Goal: Information Seeking & Learning: Learn about a topic

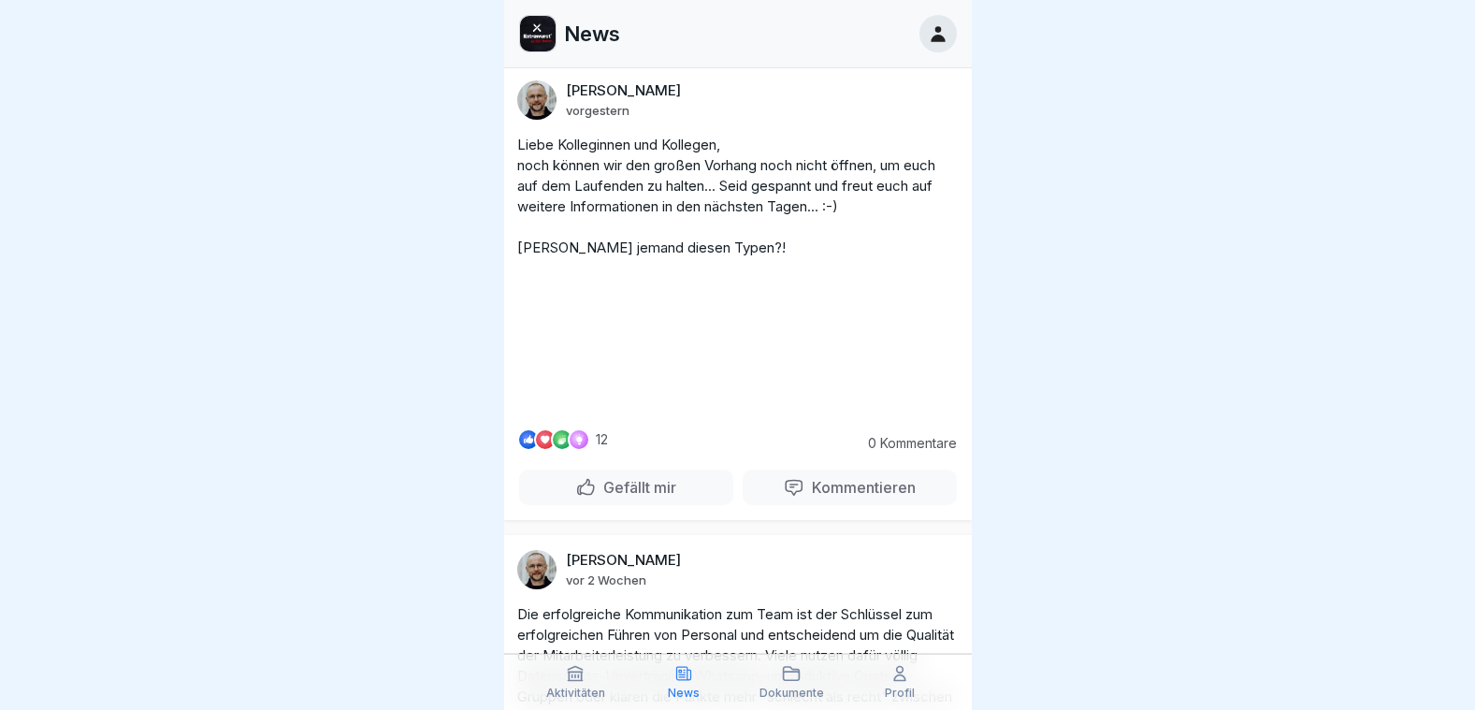
scroll to position [494, 0]
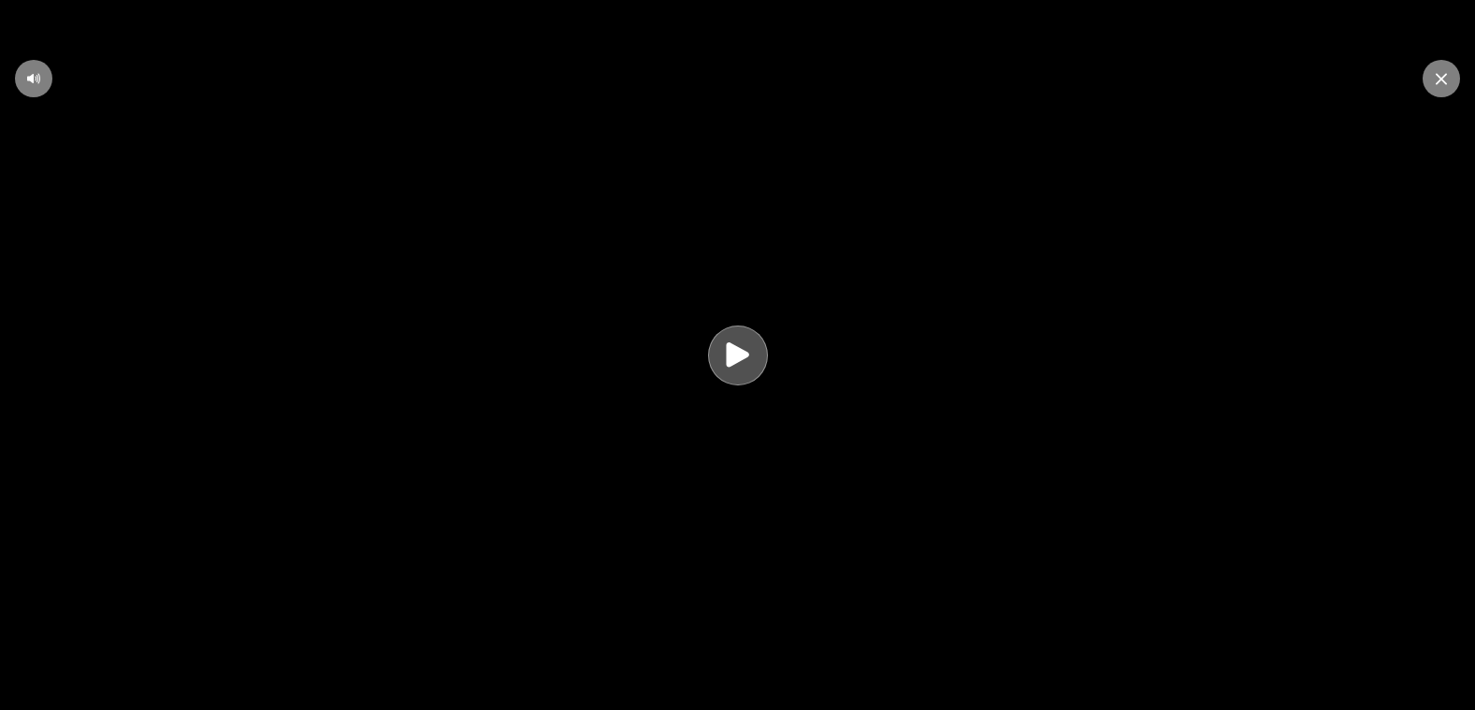
click at [735, 373] on icon at bounding box center [737, 355] width 36 height 36
click at [742, 373] on icon at bounding box center [737, 355] width 36 height 36
click at [1441, 77] on icon at bounding box center [1441, 79] width 11 height 12
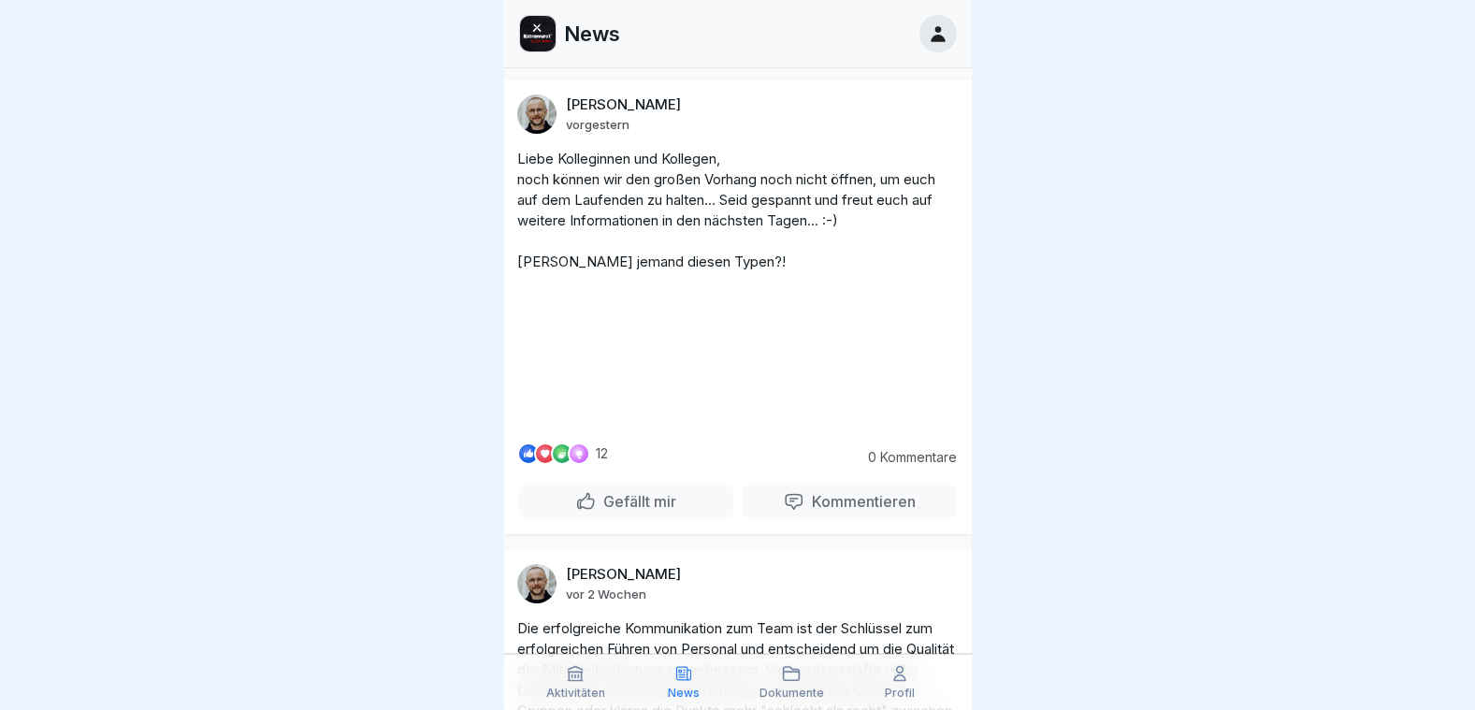
click at [785, 698] on p "Dokumente" at bounding box center [791, 692] width 65 height 13
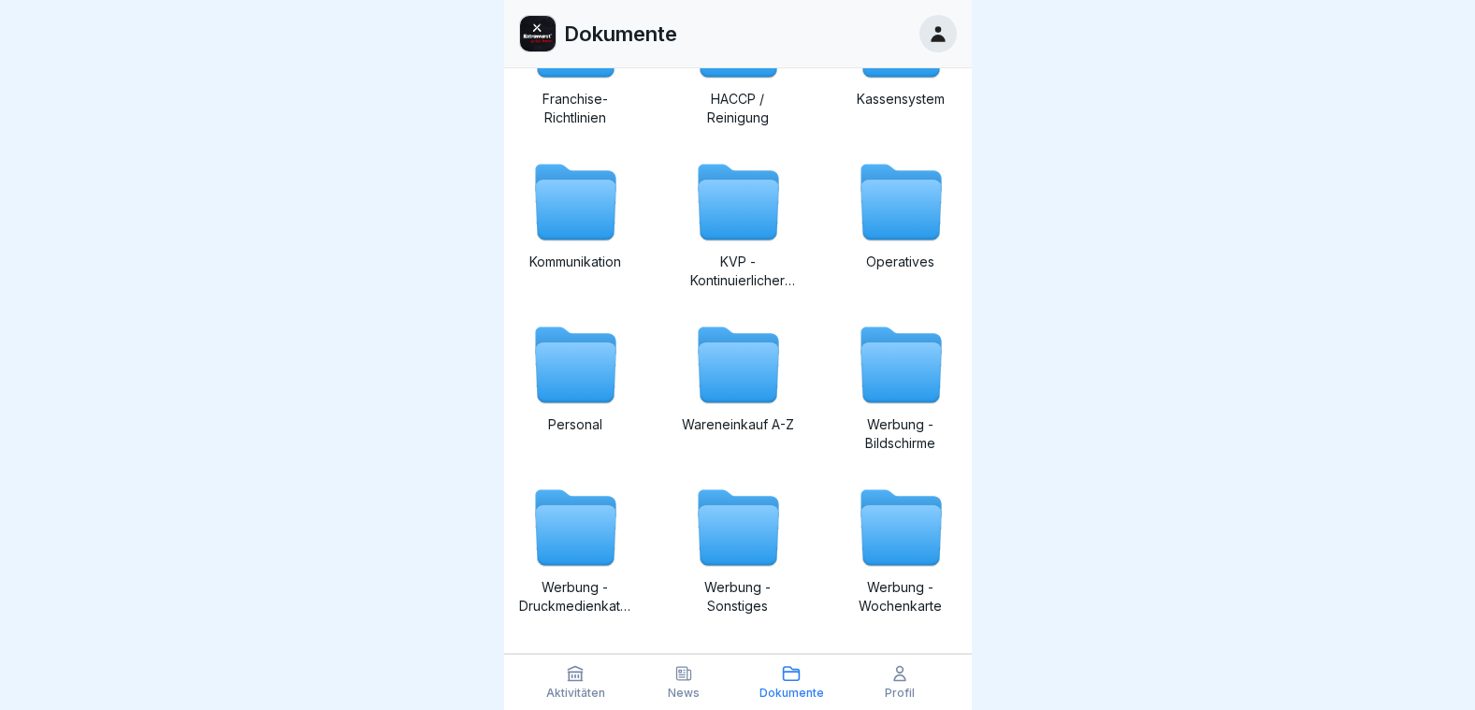
scroll to position [421, 0]
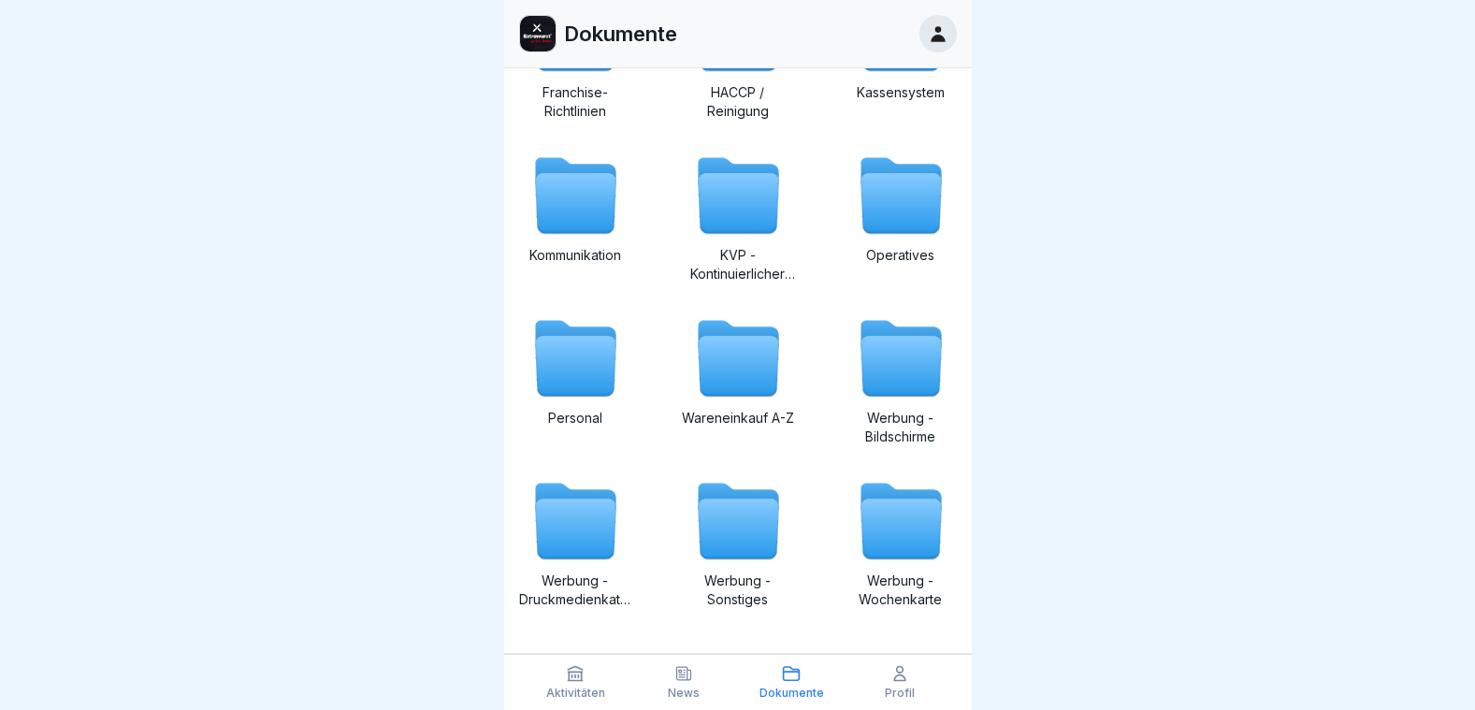
drag, startPoint x: 963, startPoint y: 398, endPoint x: 1009, endPoint y: 637, distance: 242.9
click at [991, 647] on div at bounding box center [737, 355] width 1475 height 710
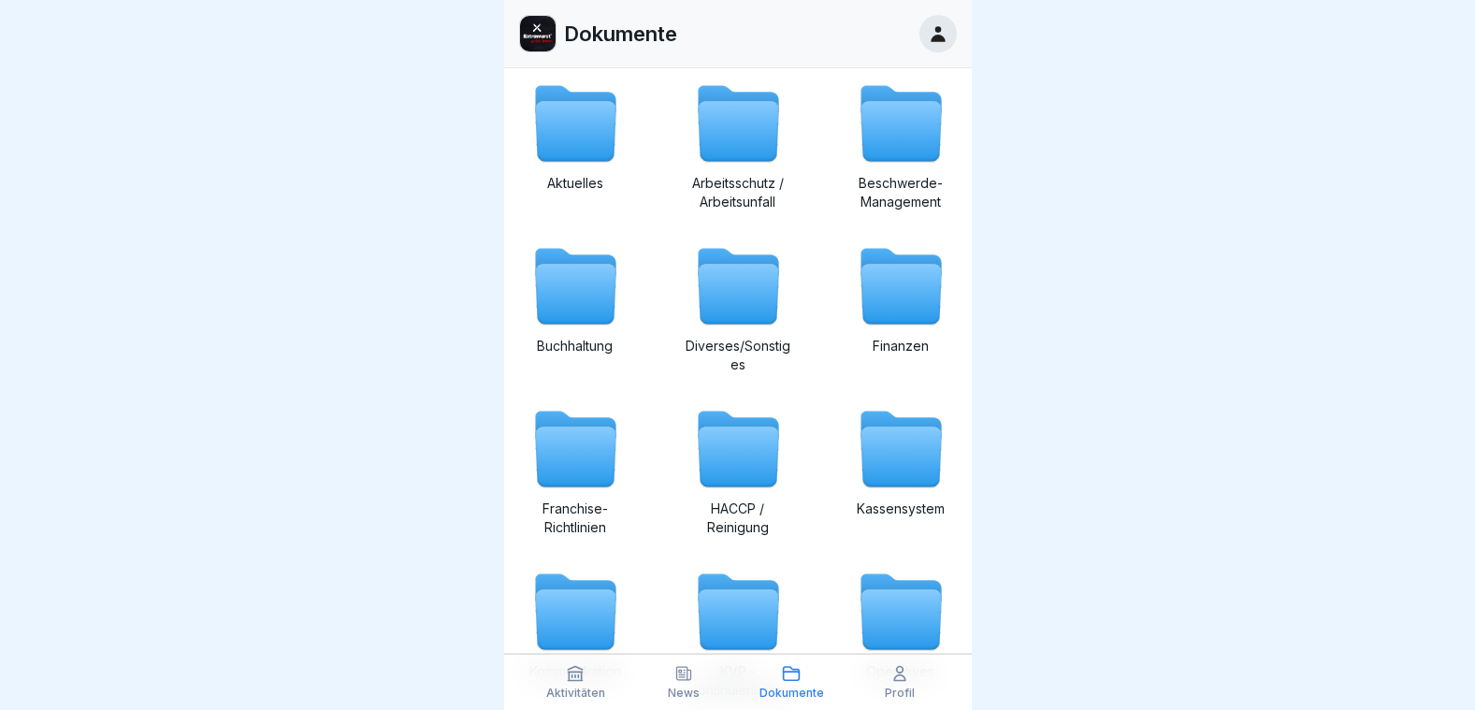
scroll to position [0, 0]
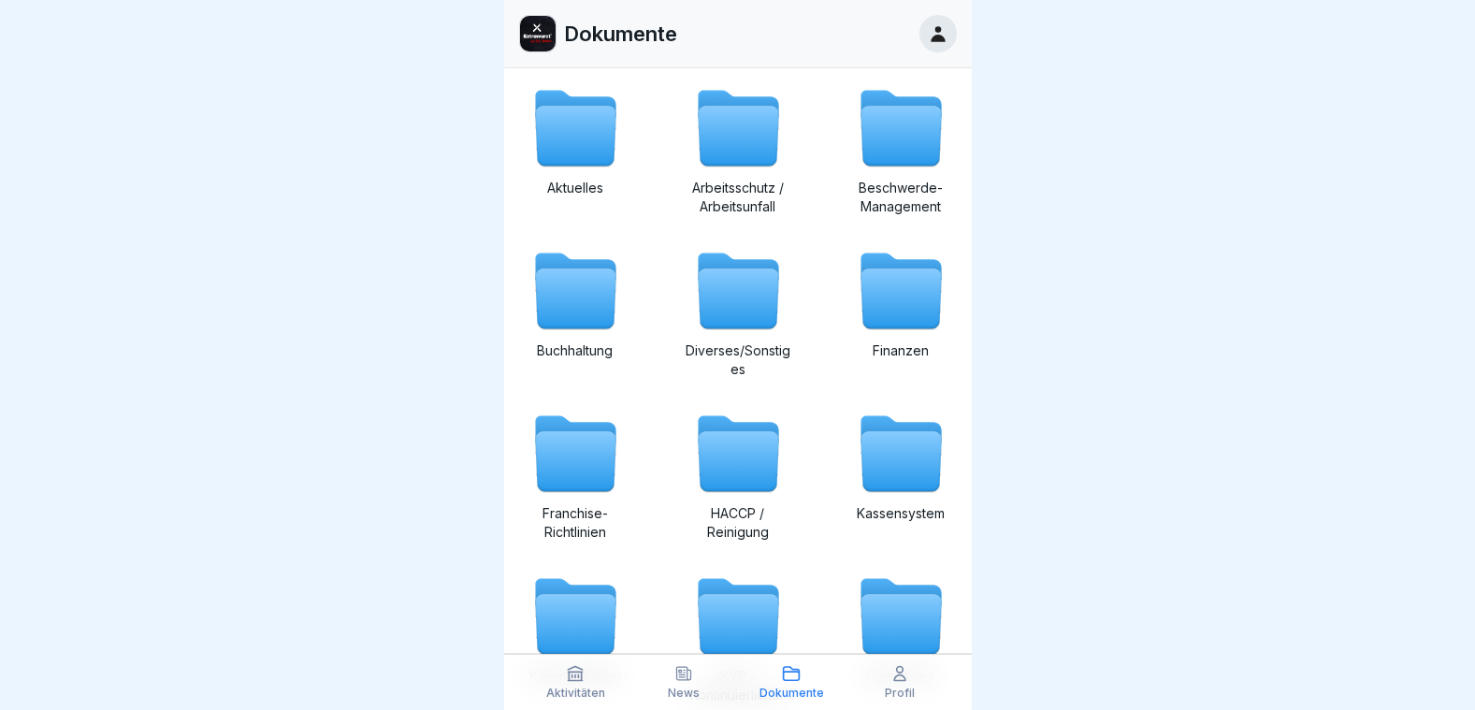
click at [563, 145] on icon at bounding box center [575, 137] width 80 height 60
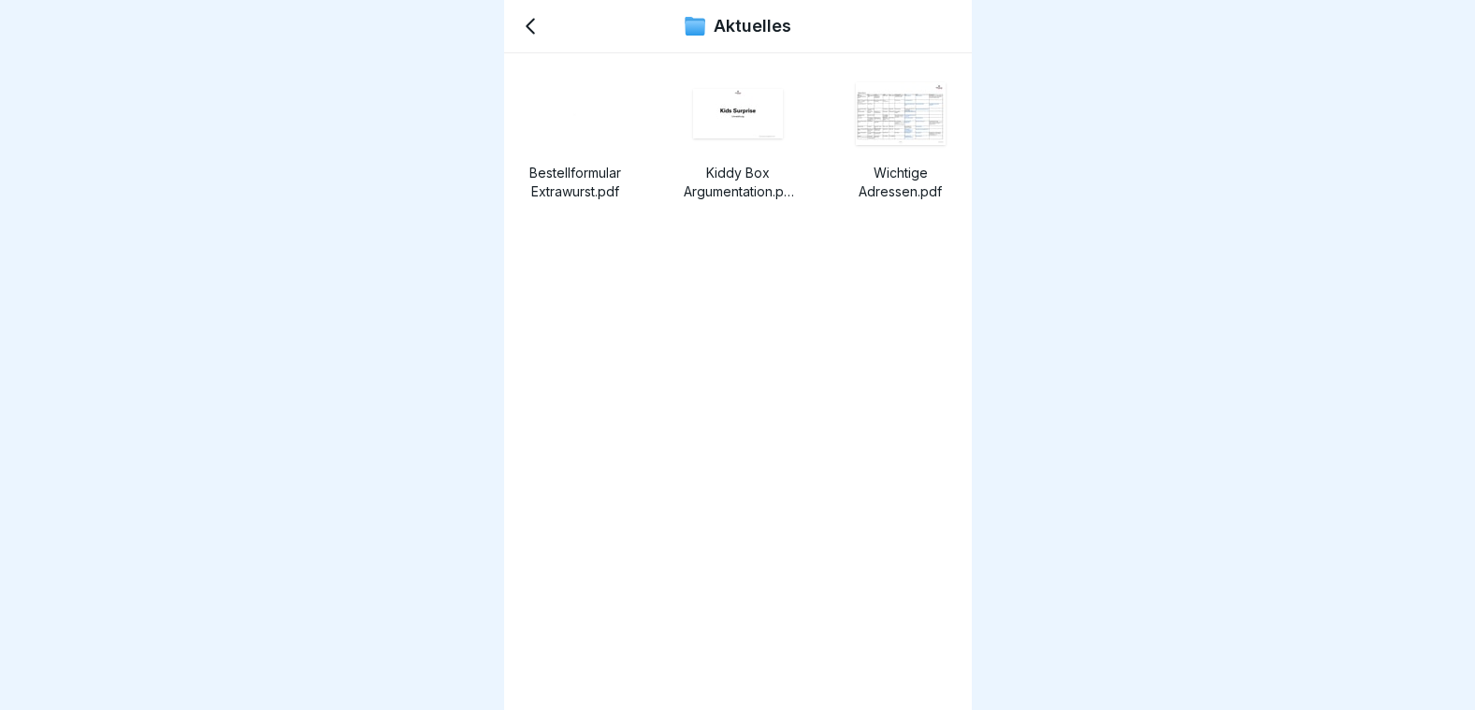
click at [729, 128] on img at bounding box center [738, 114] width 90 height 50
click at [856, 123] on img at bounding box center [901, 113] width 90 height 63
click at [529, 24] on icon at bounding box center [530, 27] width 7 height 14
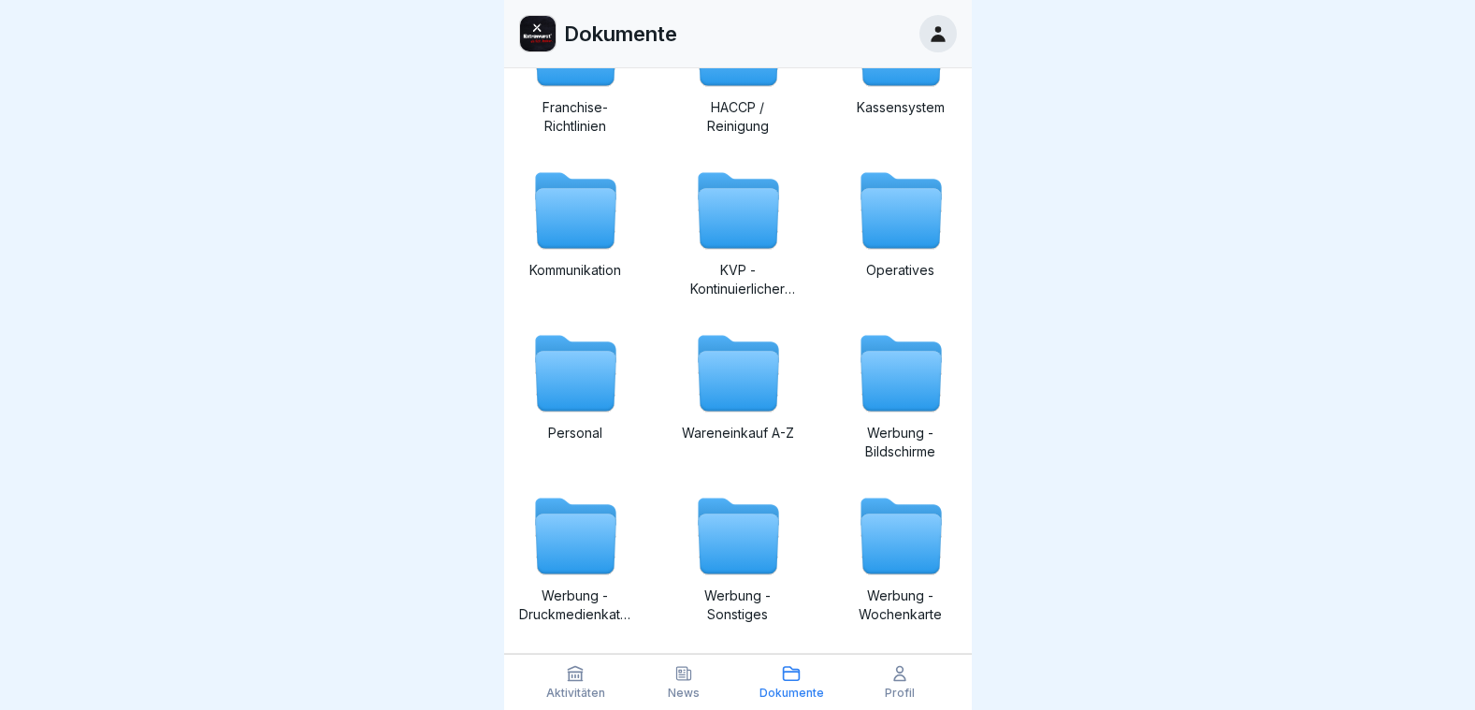
scroll to position [410, 0]
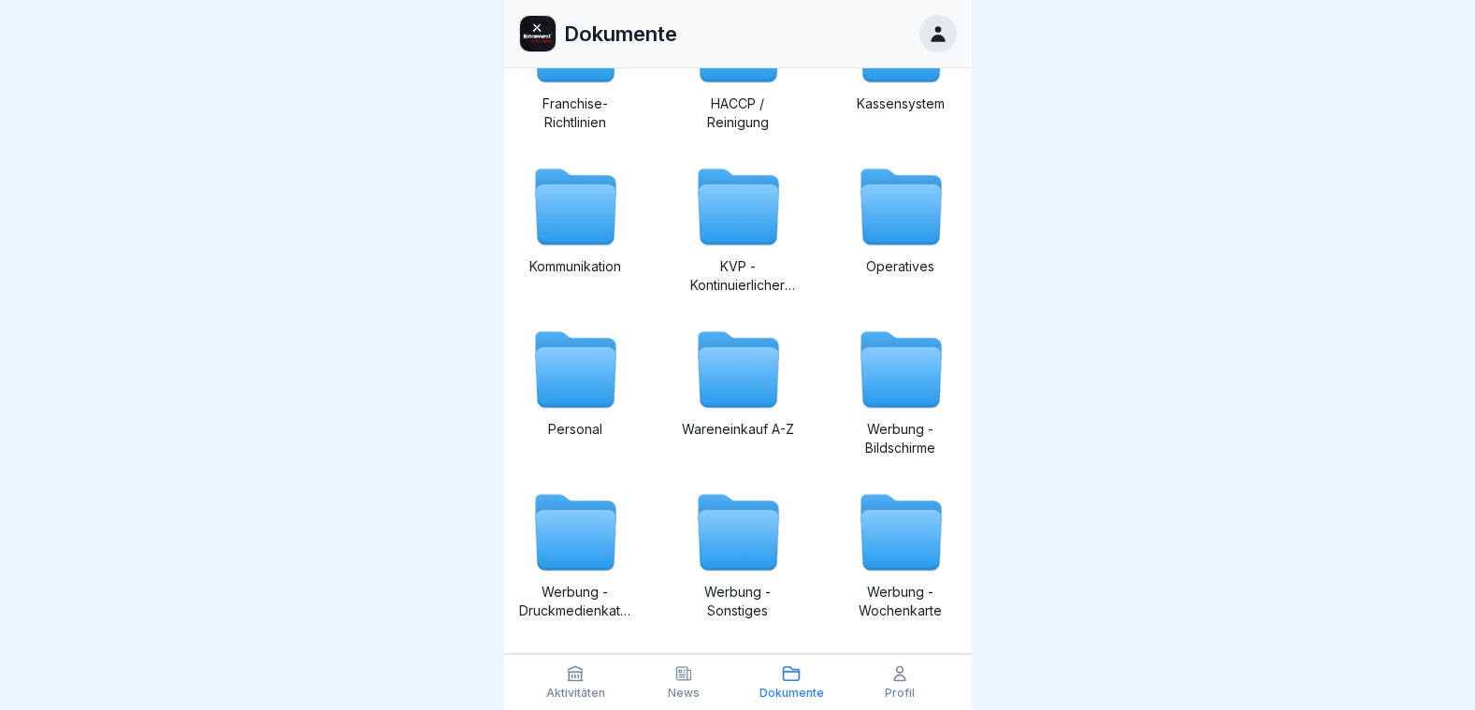
click at [736, 387] on icon at bounding box center [738, 378] width 80 height 60
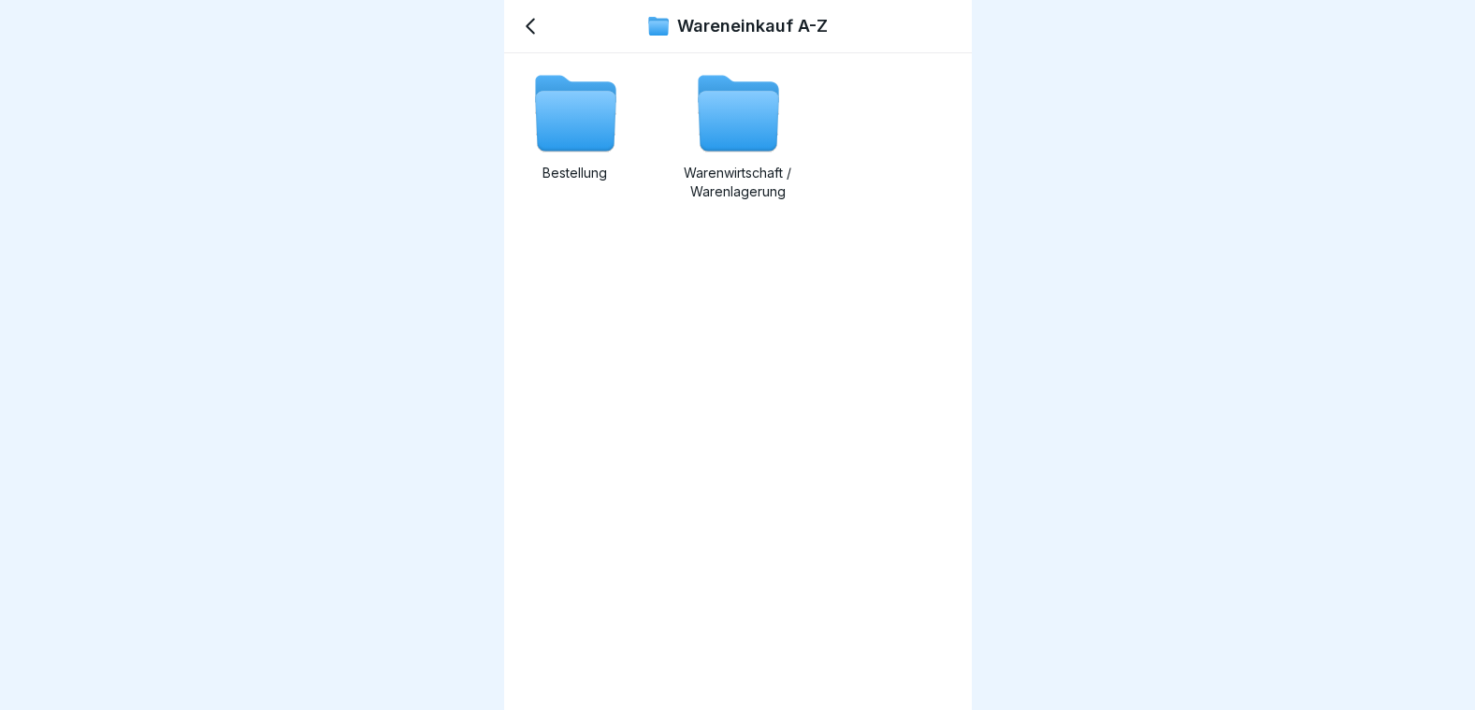
click at [727, 140] on icon at bounding box center [738, 122] width 80 height 60
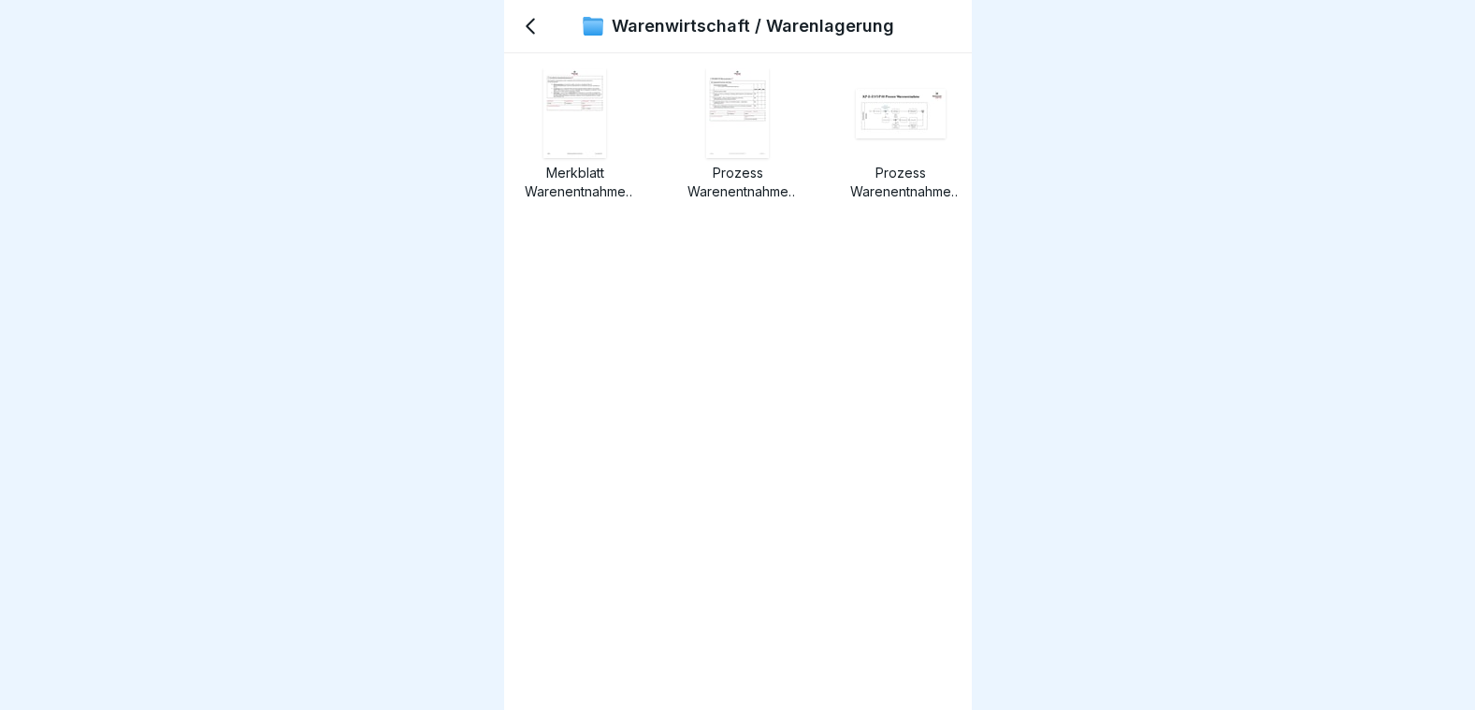
click at [529, 28] on icon at bounding box center [530, 27] width 7 height 14
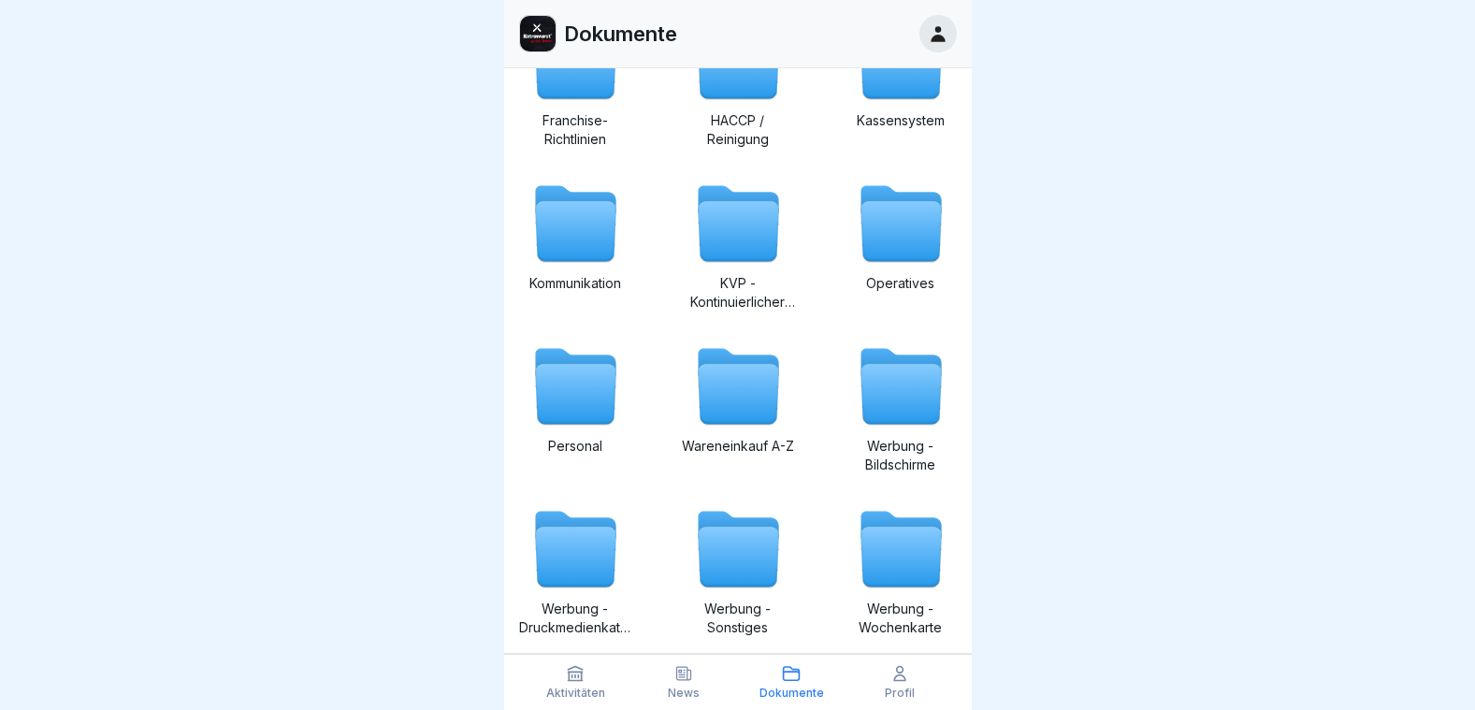
scroll to position [421, 0]
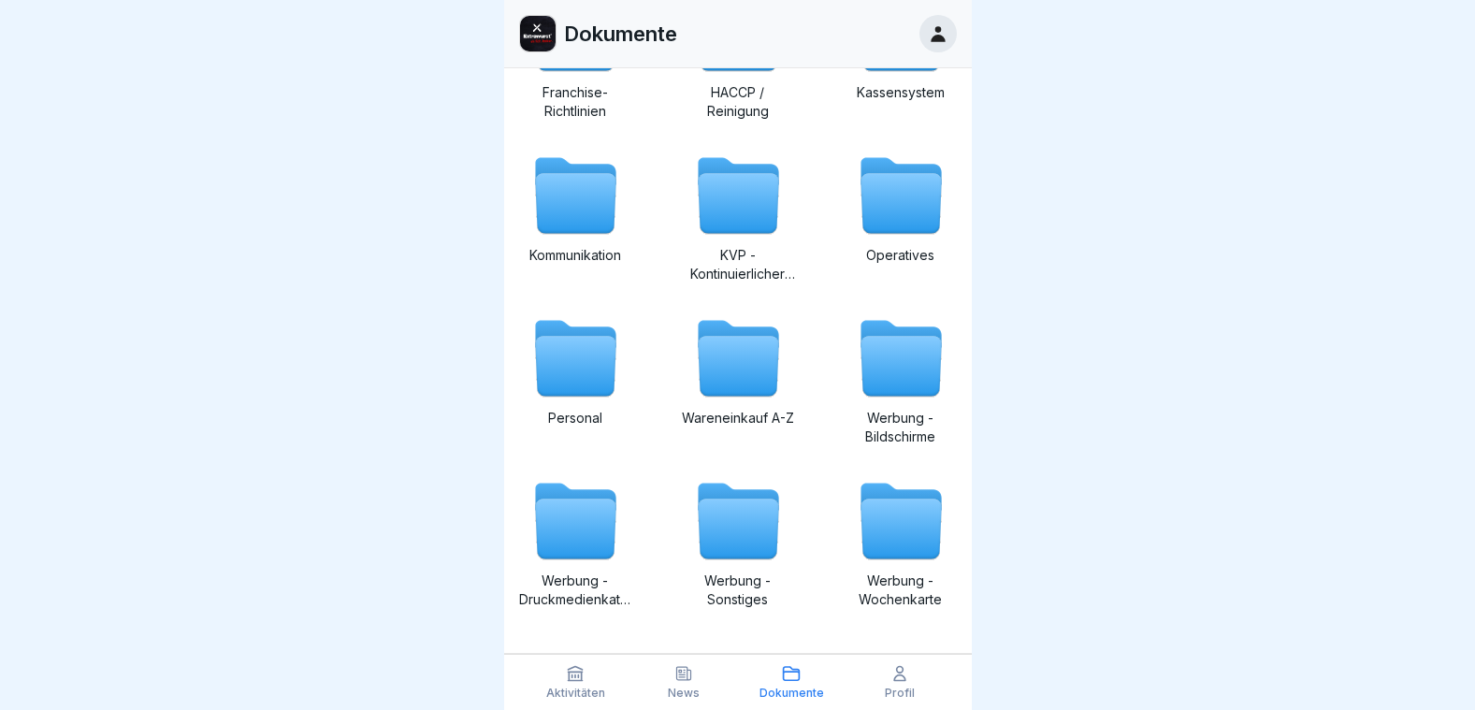
click at [891, 381] on icon at bounding box center [900, 367] width 80 height 60
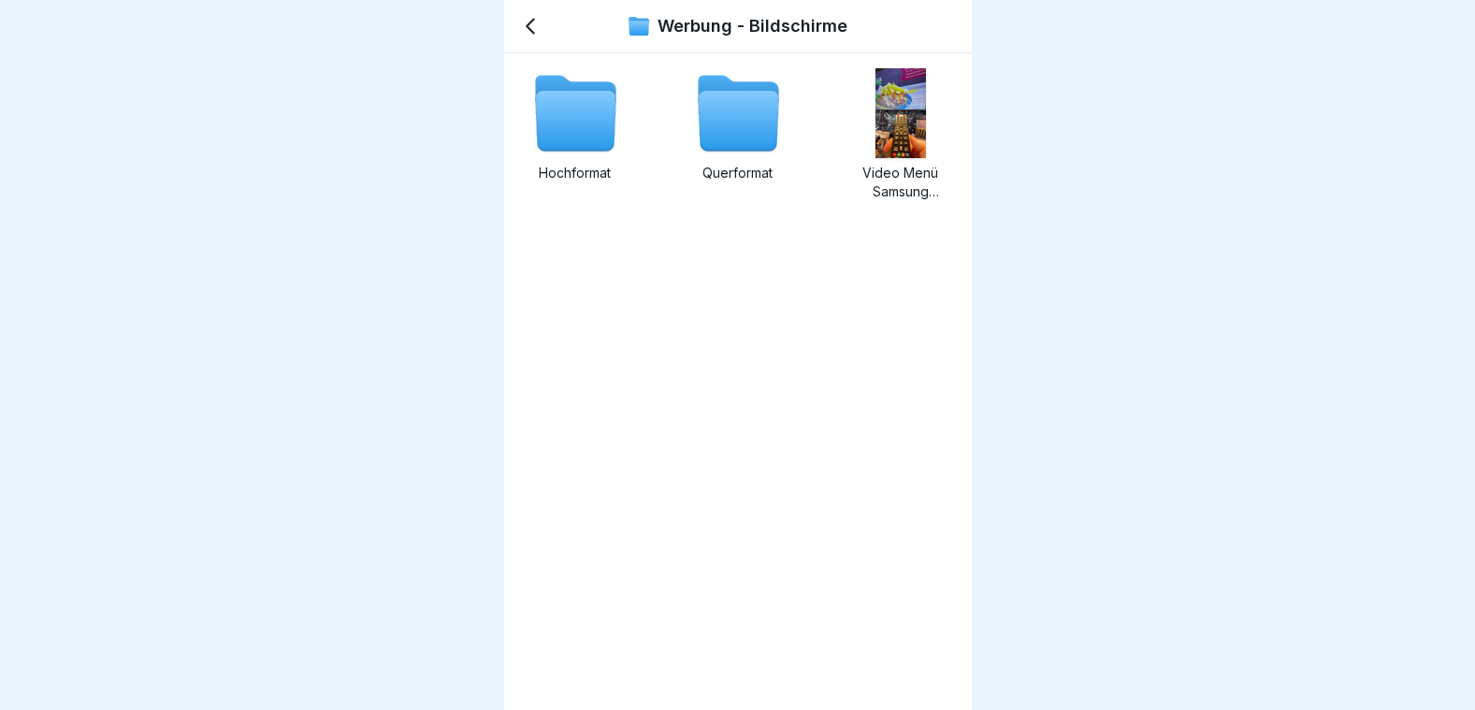
click at [903, 151] on img at bounding box center [900, 113] width 51 height 90
click at [733, 140] on icon at bounding box center [738, 122] width 80 height 60
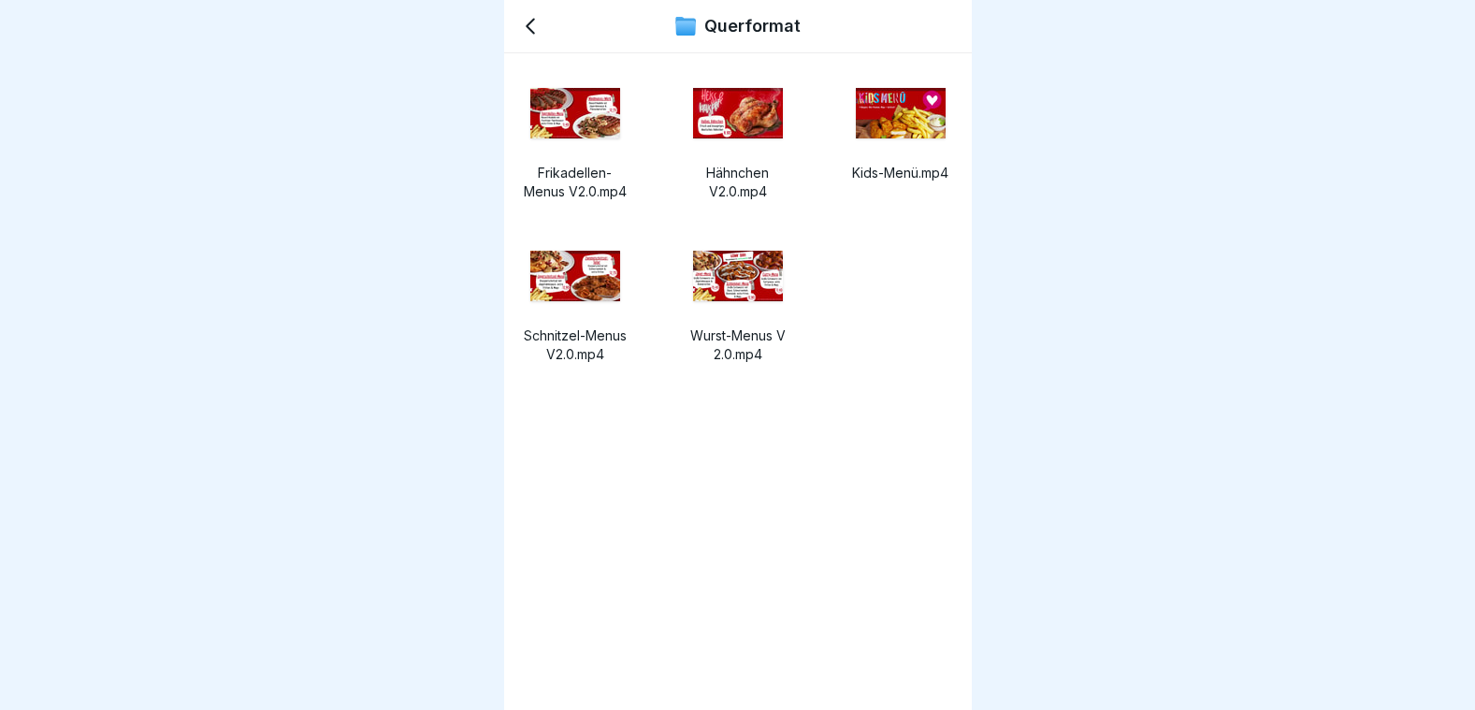
click at [733, 293] on img at bounding box center [738, 276] width 90 height 51
click at [561, 184] on p "Frikadellen-Menus V2.0.mp4" at bounding box center [575, 182] width 112 height 37
click at [732, 117] on img at bounding box center [738, 113] width 90 height 51
click at [574, 269] on img at bounding box center [575, 276] width 90 height 51
drag, startPoint x: 614, startPoint y: 74, endPoint x: 601, endPoint y: 58, distance: 20.6
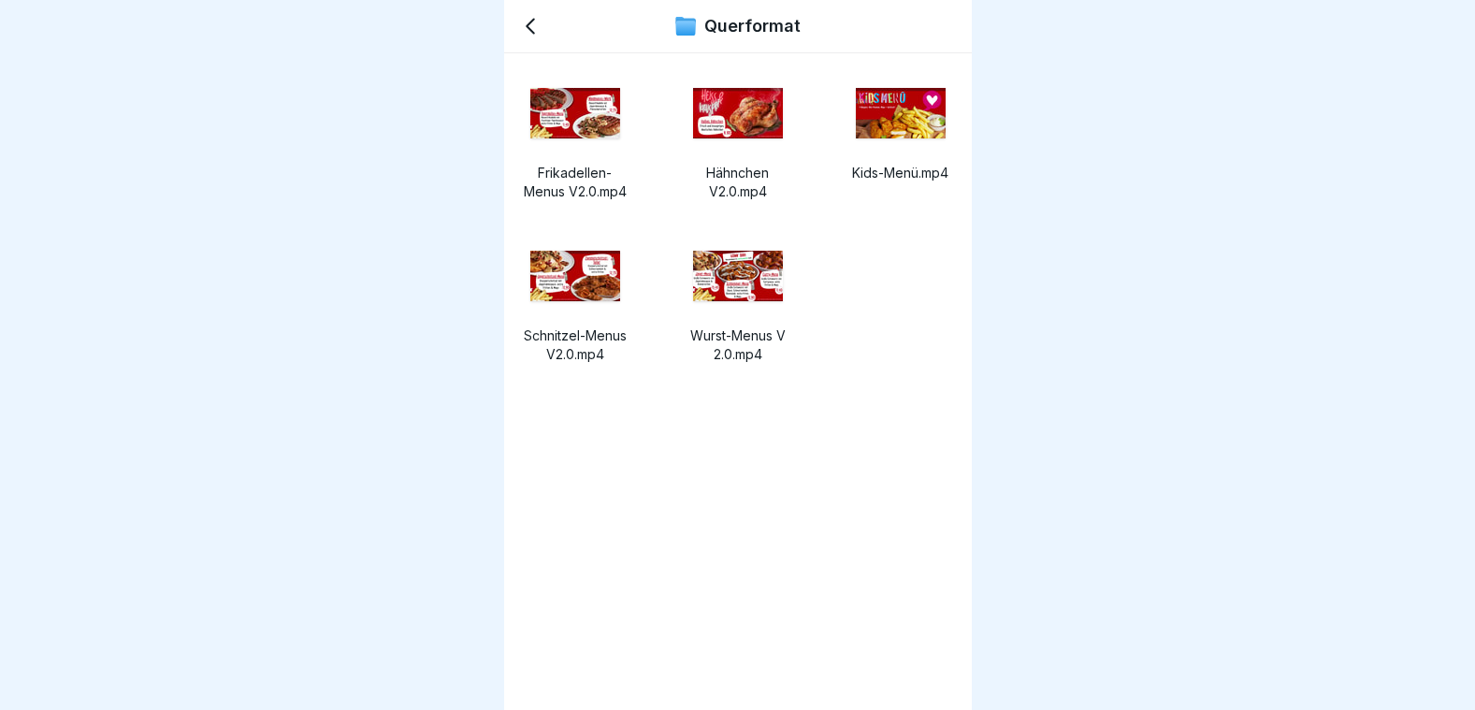
click at [596, 55] on div "Frikadellen-Menus V2.0.mp4 Hähnchen V2.0.mp4 Kids-Menü.mp4 Schnitzel-Menus V2.0…" at bounding box center [738, 381] width 468 height 657
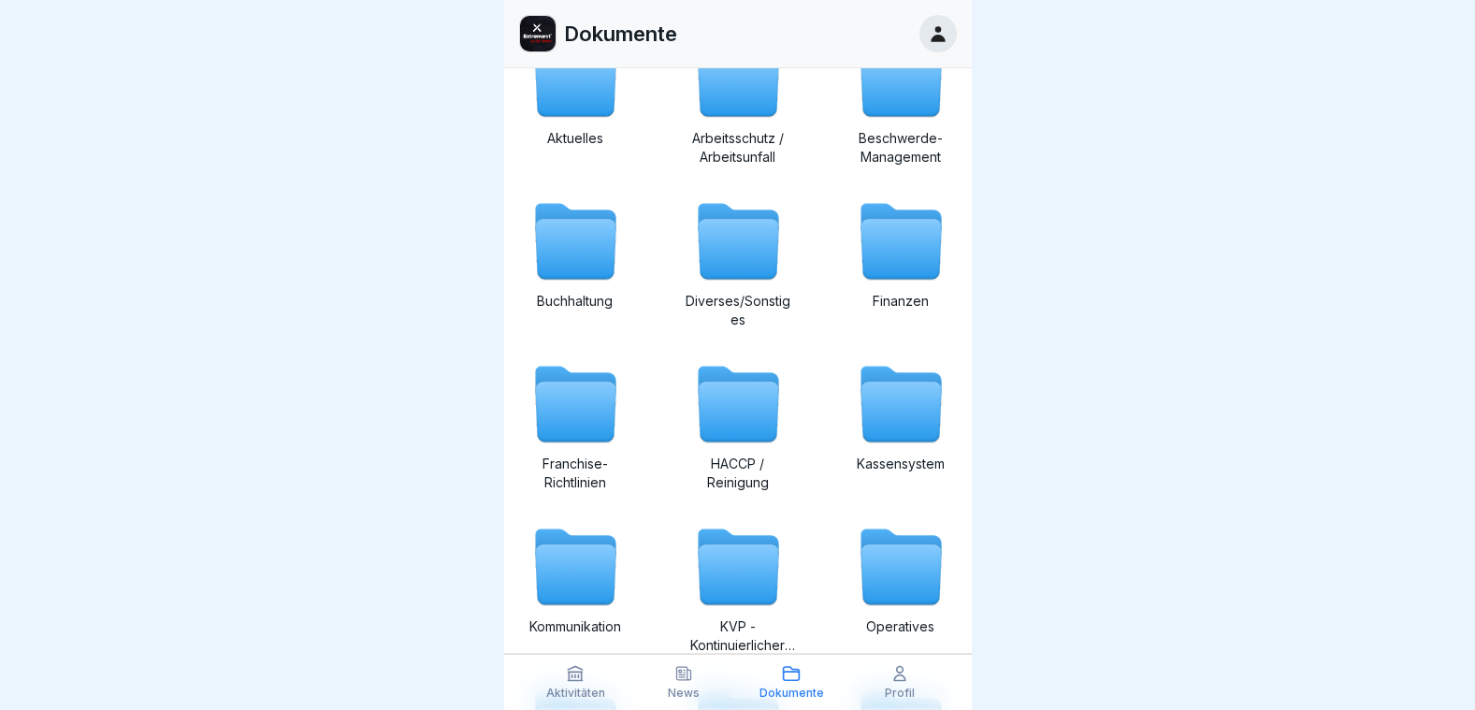
scroll to position [53, 0]
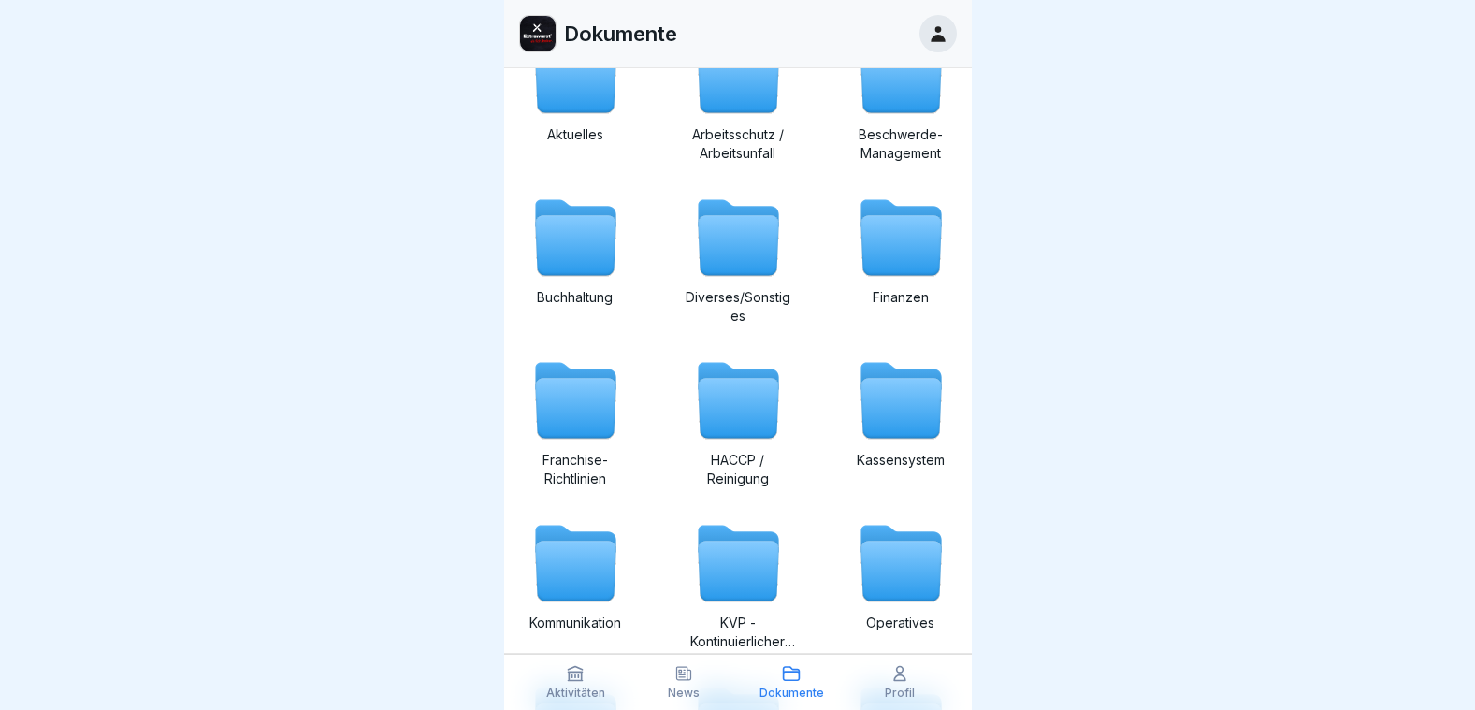
click at [582, 250] on icon at bounding box center [575, 246] width 80 height 60
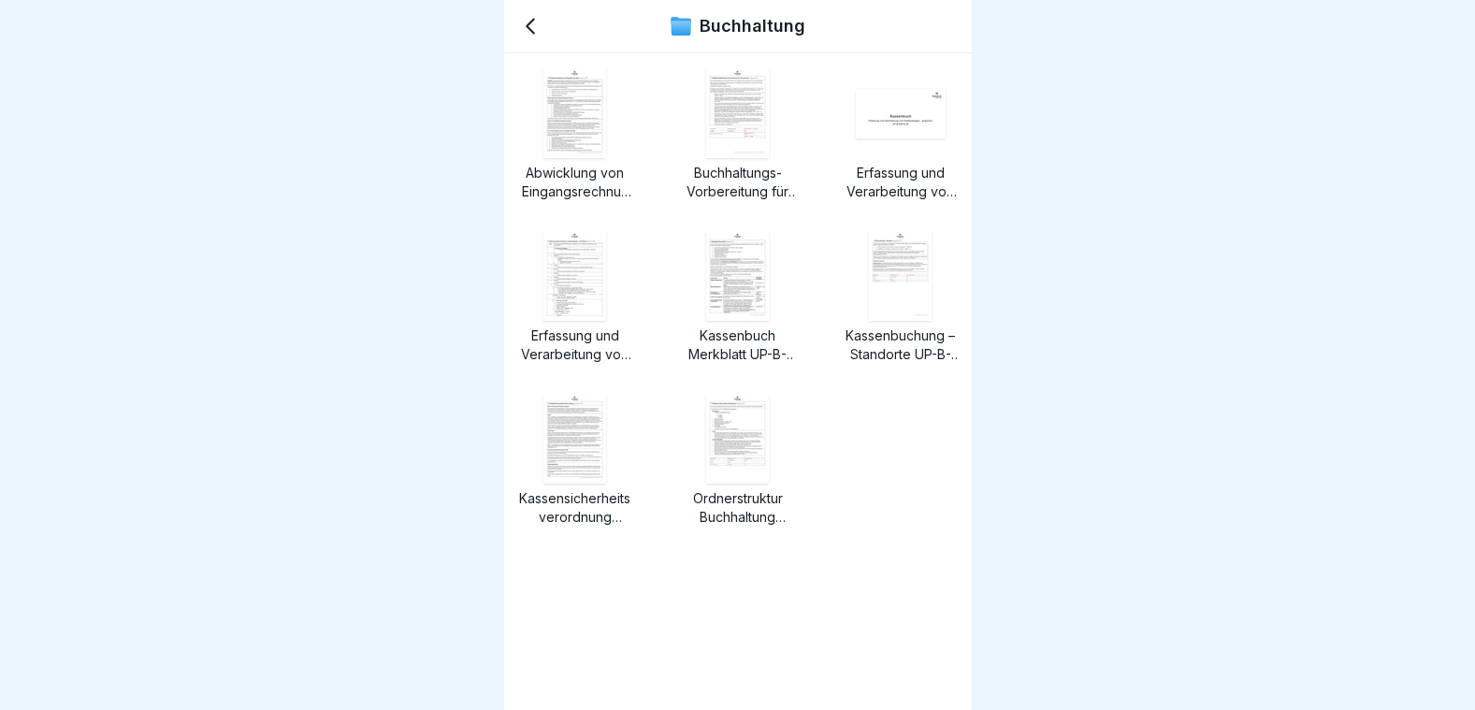
drag, startPoint x: 317, startPoint y: 122, endPoint x: 312, endPoint y: 131, distance: 10.5
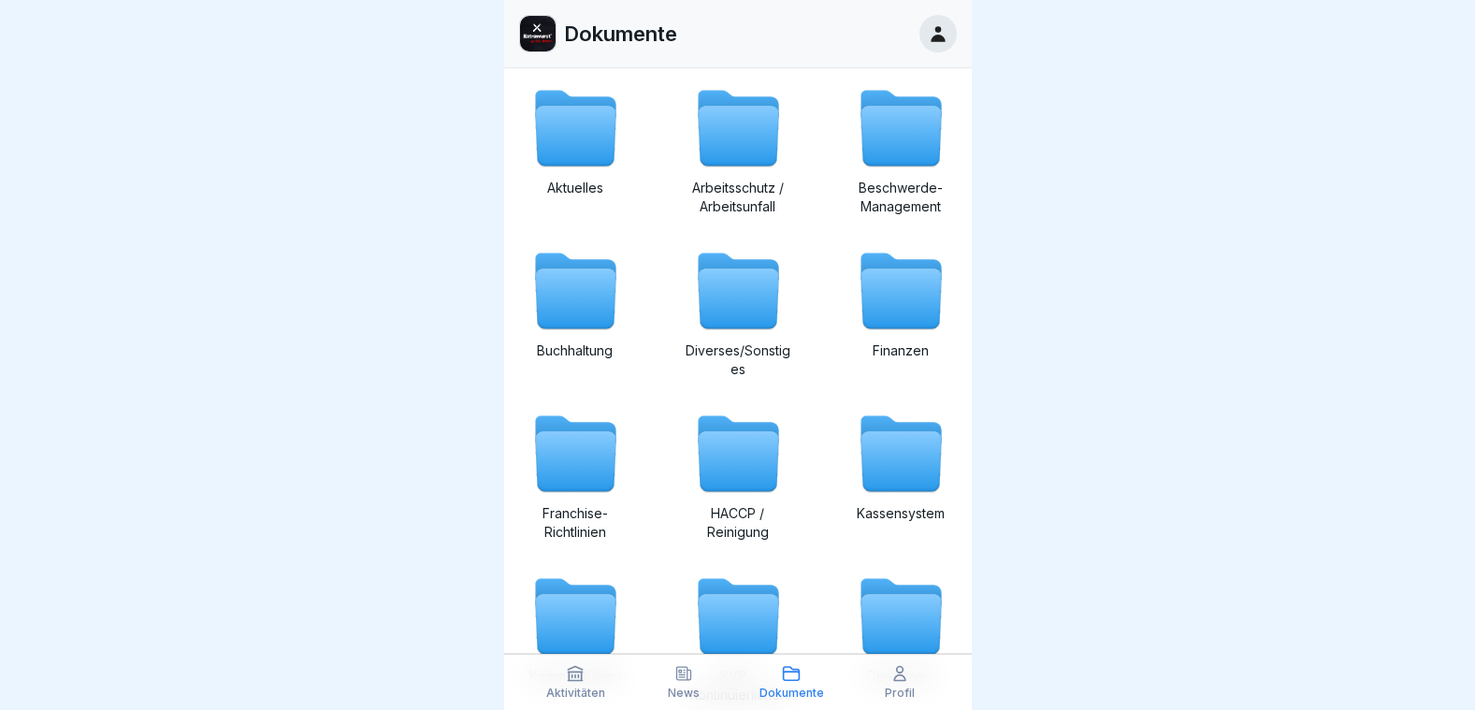
click at [739, 316] on icon at bounding box center [738, 299] width 80 height 60
click at [885, 318] on icon at bounding box center [900, 299] width 80 height 60
click at [570, 459] on icon at bounding box center [575, 462] width 80 height 60
click at [905, 481] on icon at bounding box center [900, 462] width 80 height 60
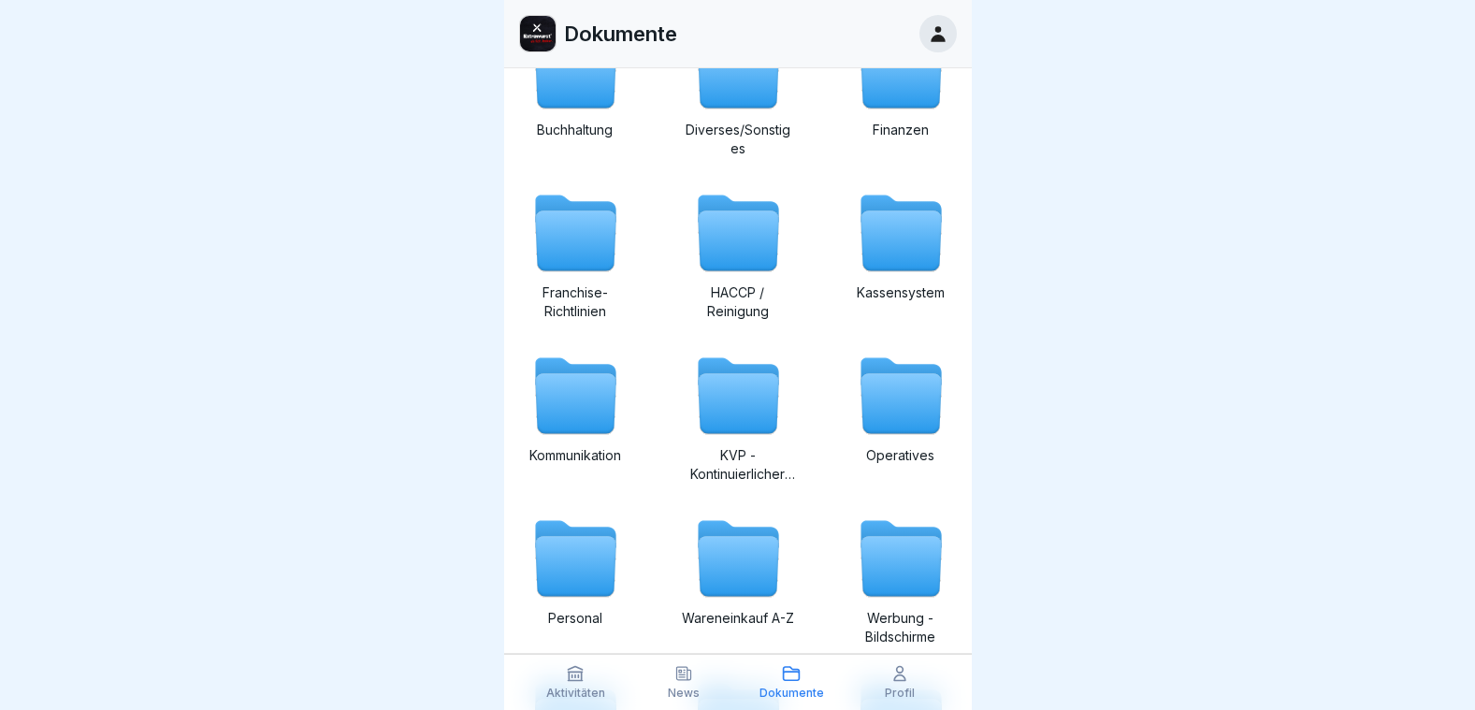
scroll to position [258, 0]
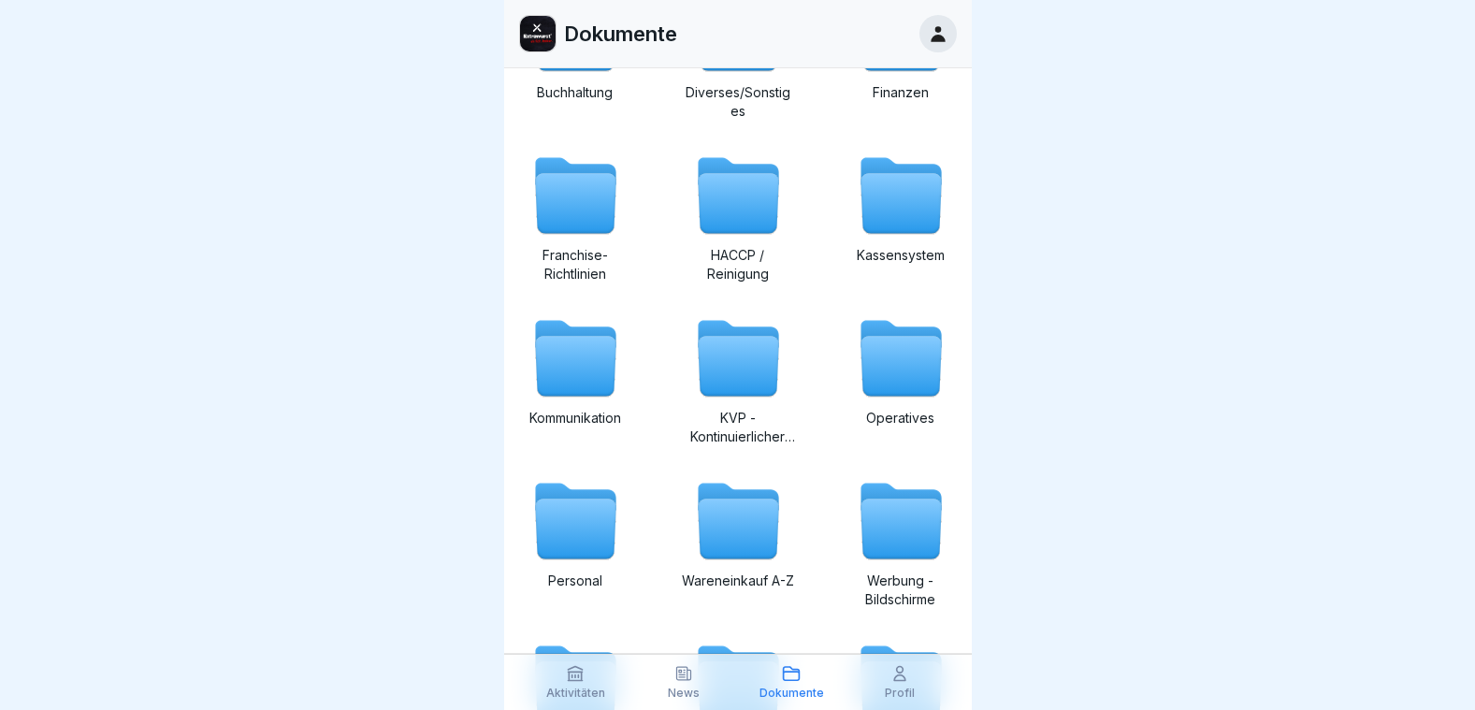
click at [881, 383] on icon at bounding box center [900, 367] width 80 height 60
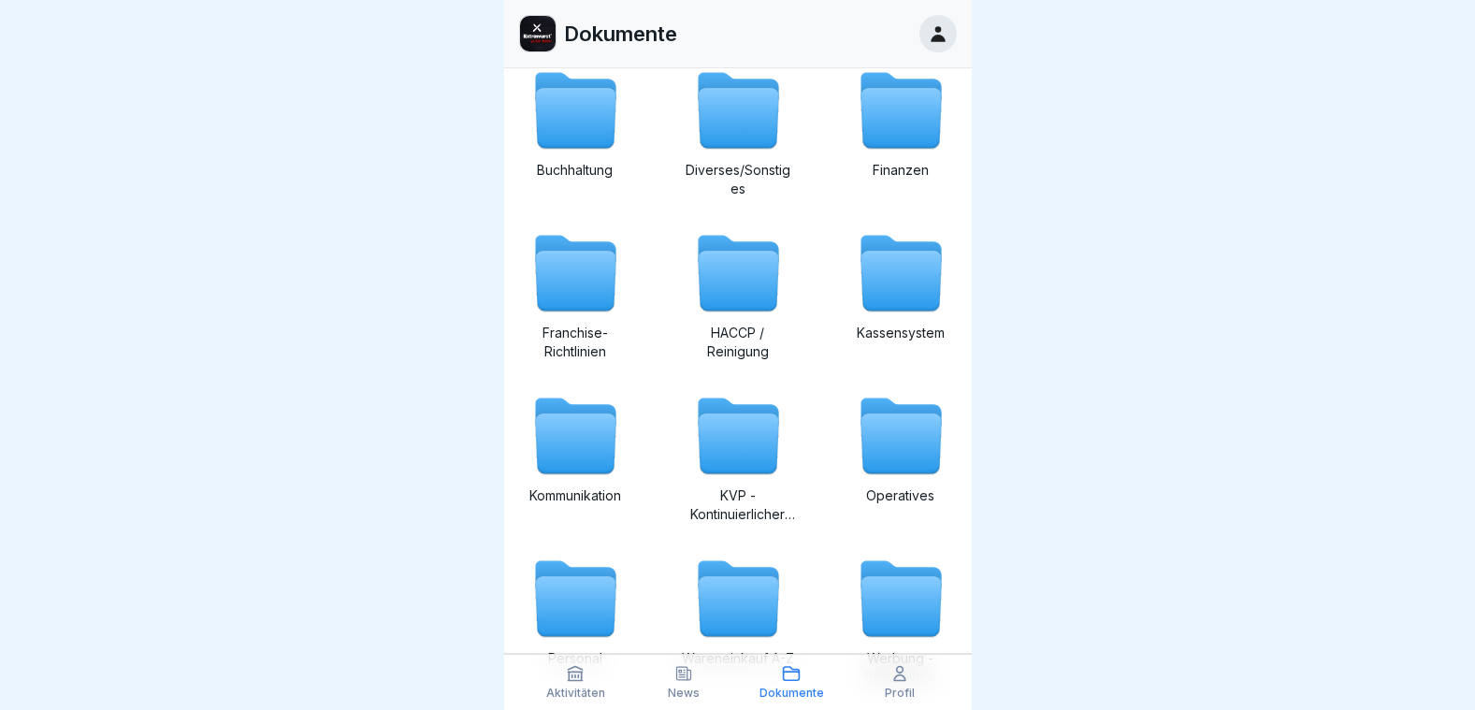
scroll to position [227, 0]
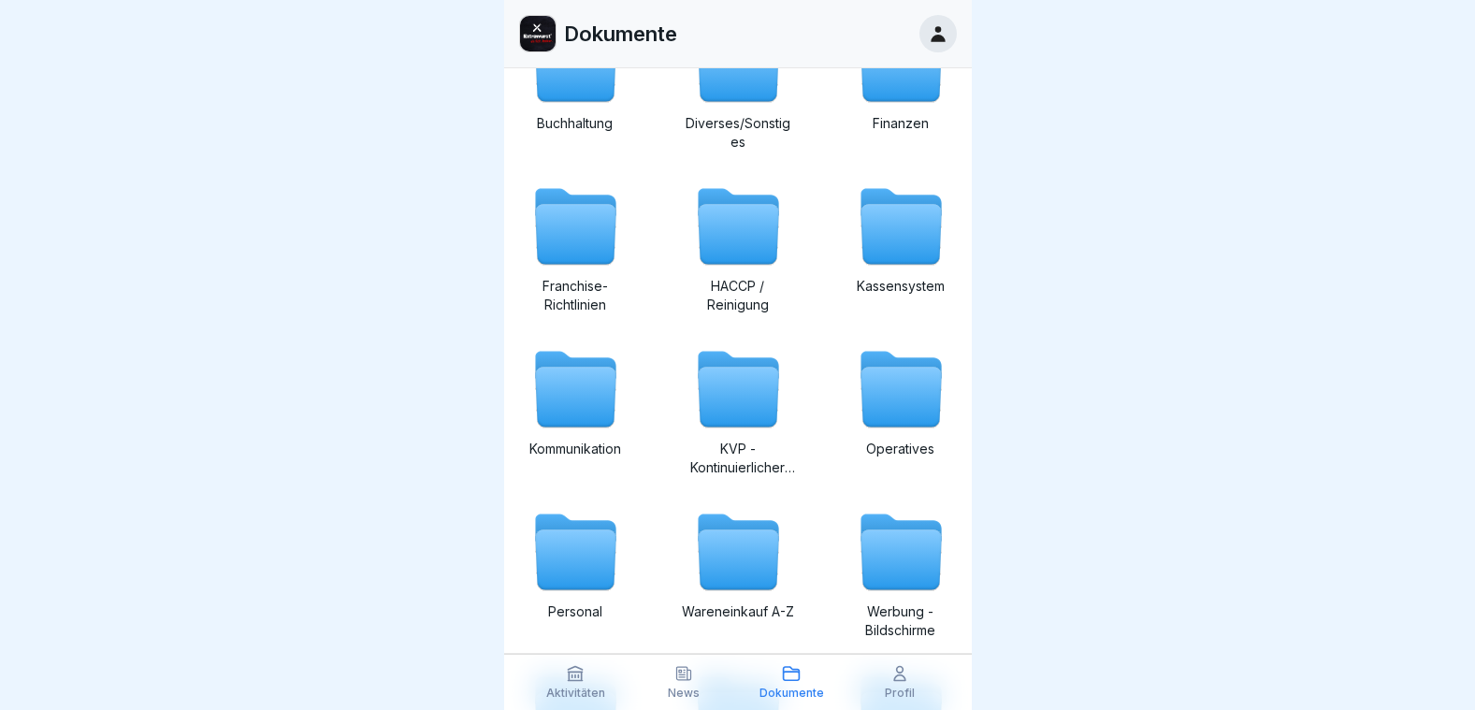
click at [735, 402] on icon at bounding box center [738, 398] width 80 height 60
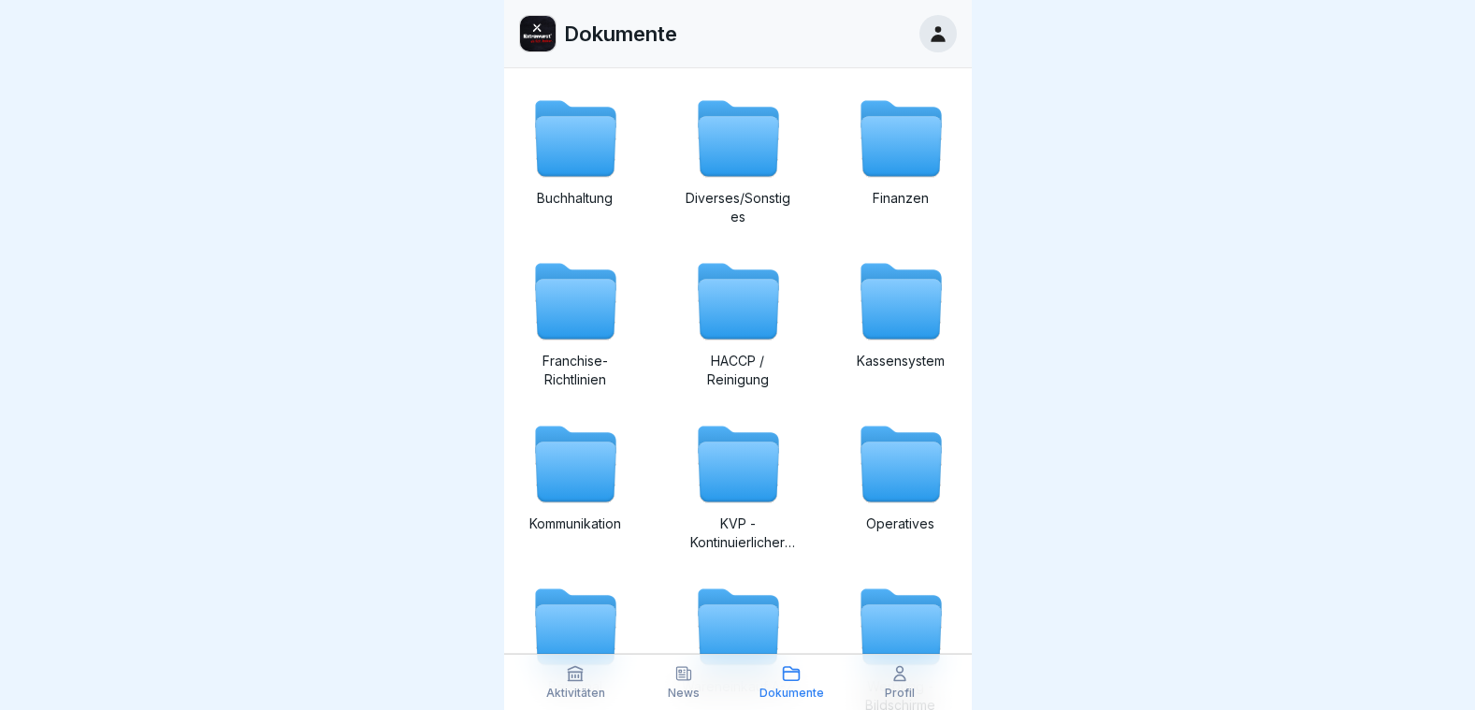
scroll to position [170, 0]
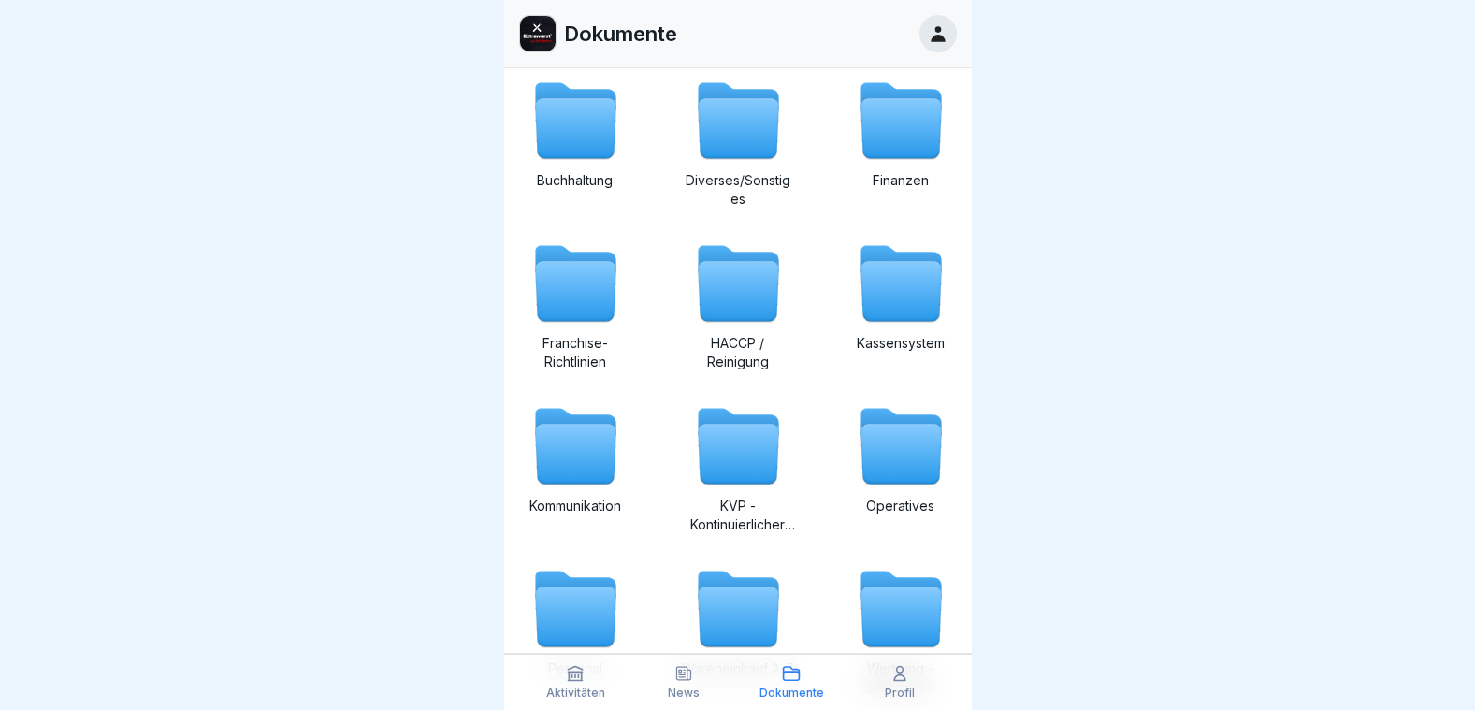
click at [587, 457] on icon at bounding box center [575, 455] width 80 height 60
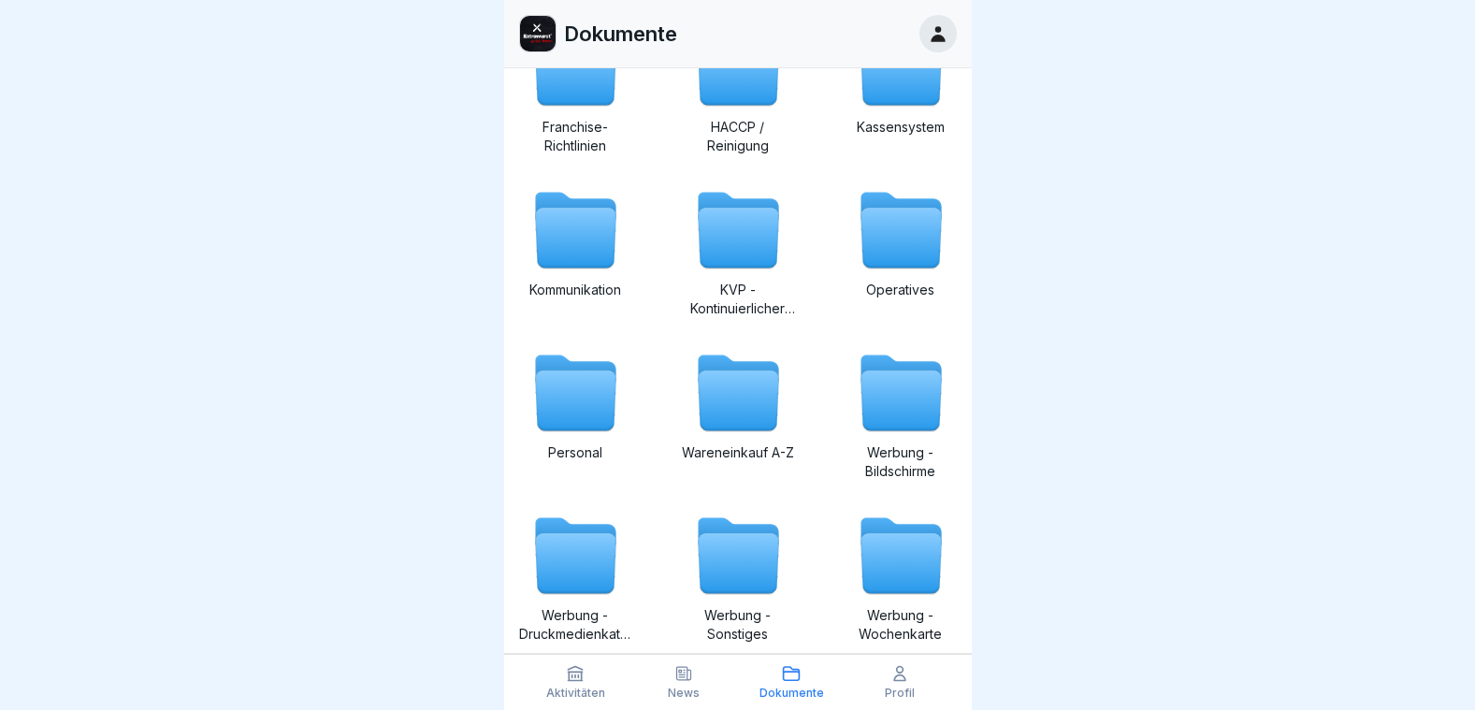
scroll to position [389, 0]
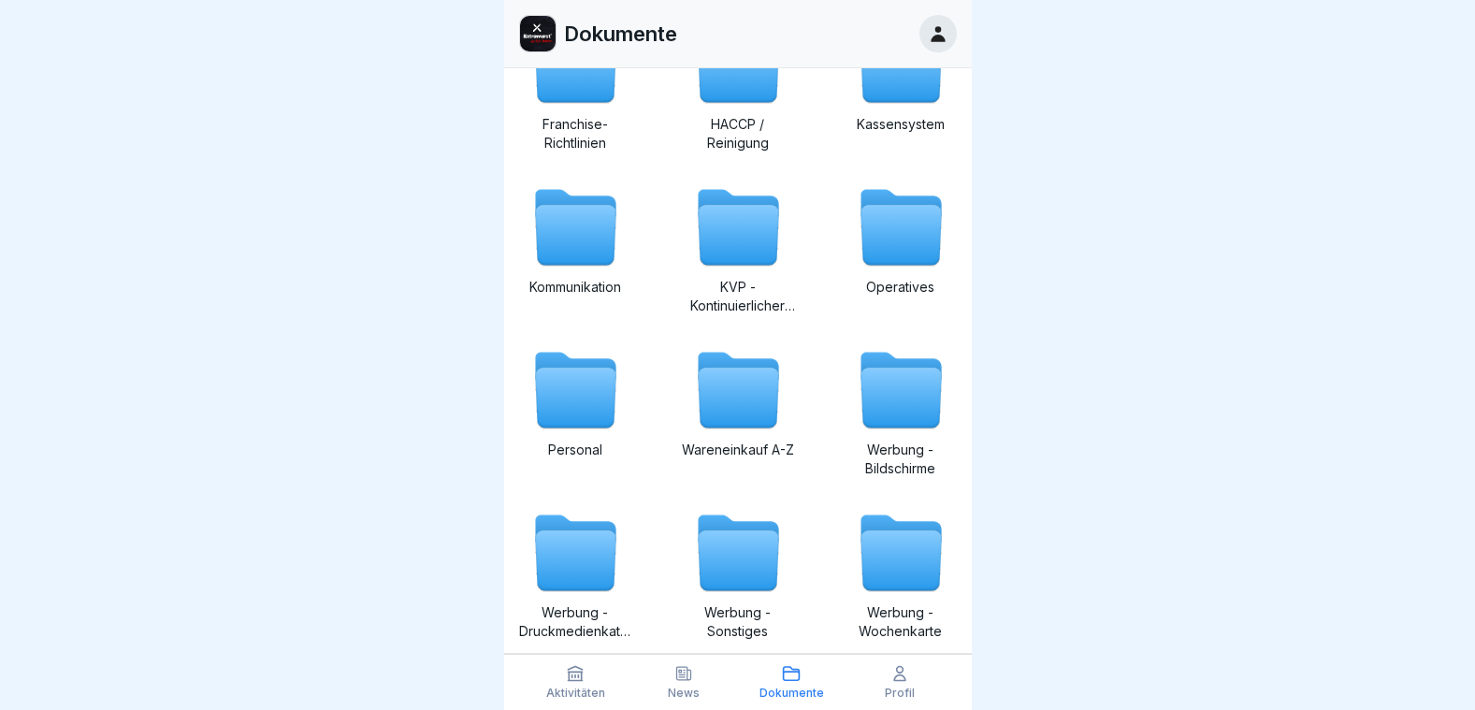
click at [746, 424] on icon at bounding box center [738, 398] width 80 height 60
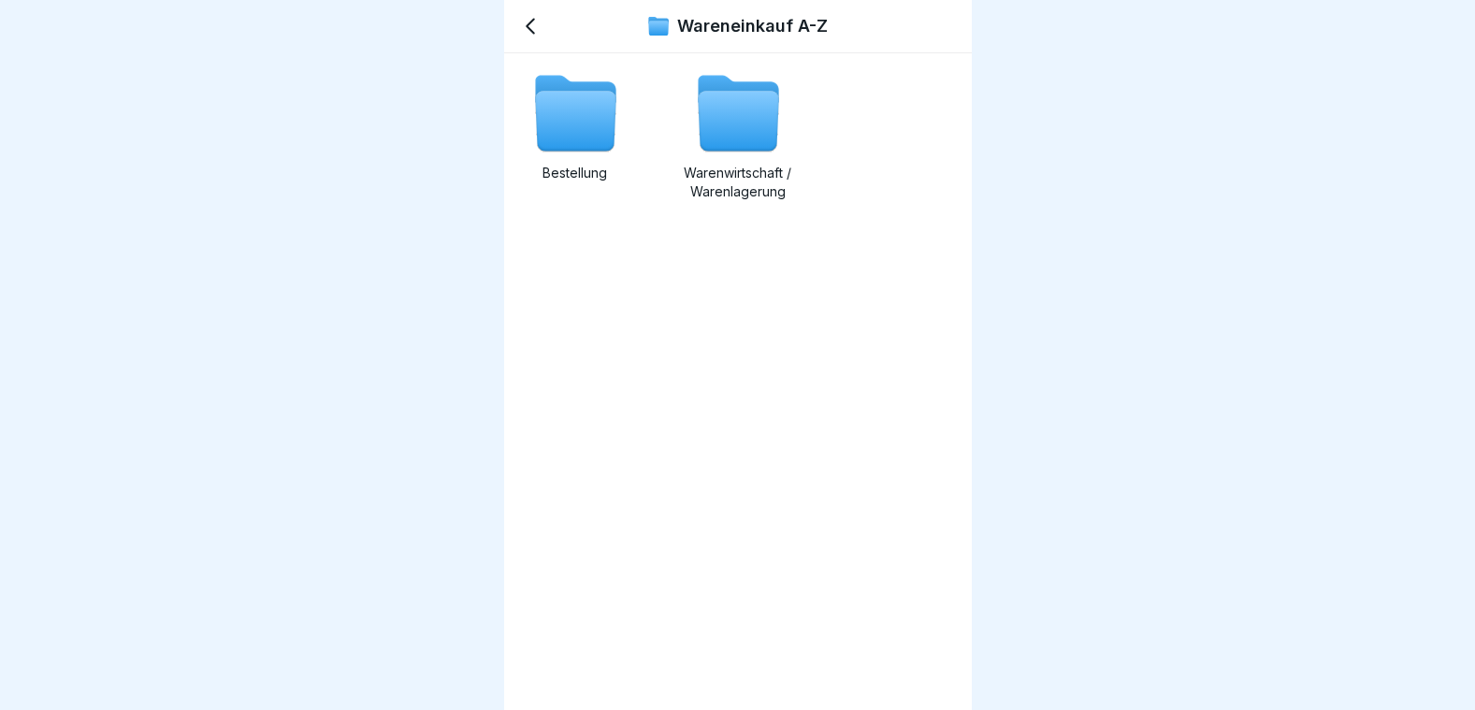
drag, startPoint x: 1074, startPoint y: 265, endPoint x: 1105, endPoint y: 281, distance: 34.7
click at [1105, 281] on div at bounding box center [737, 355] width 1475 height 710
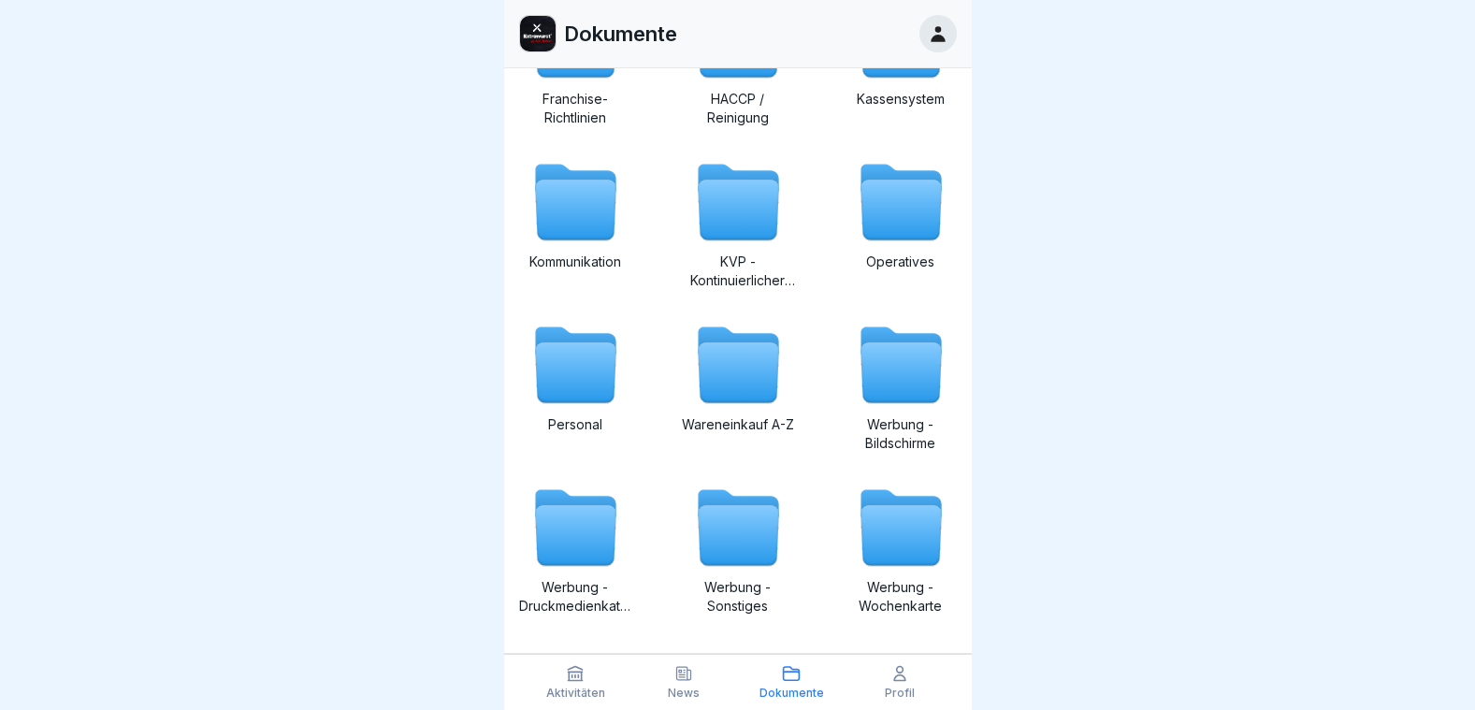
scroll to position [421, 0]
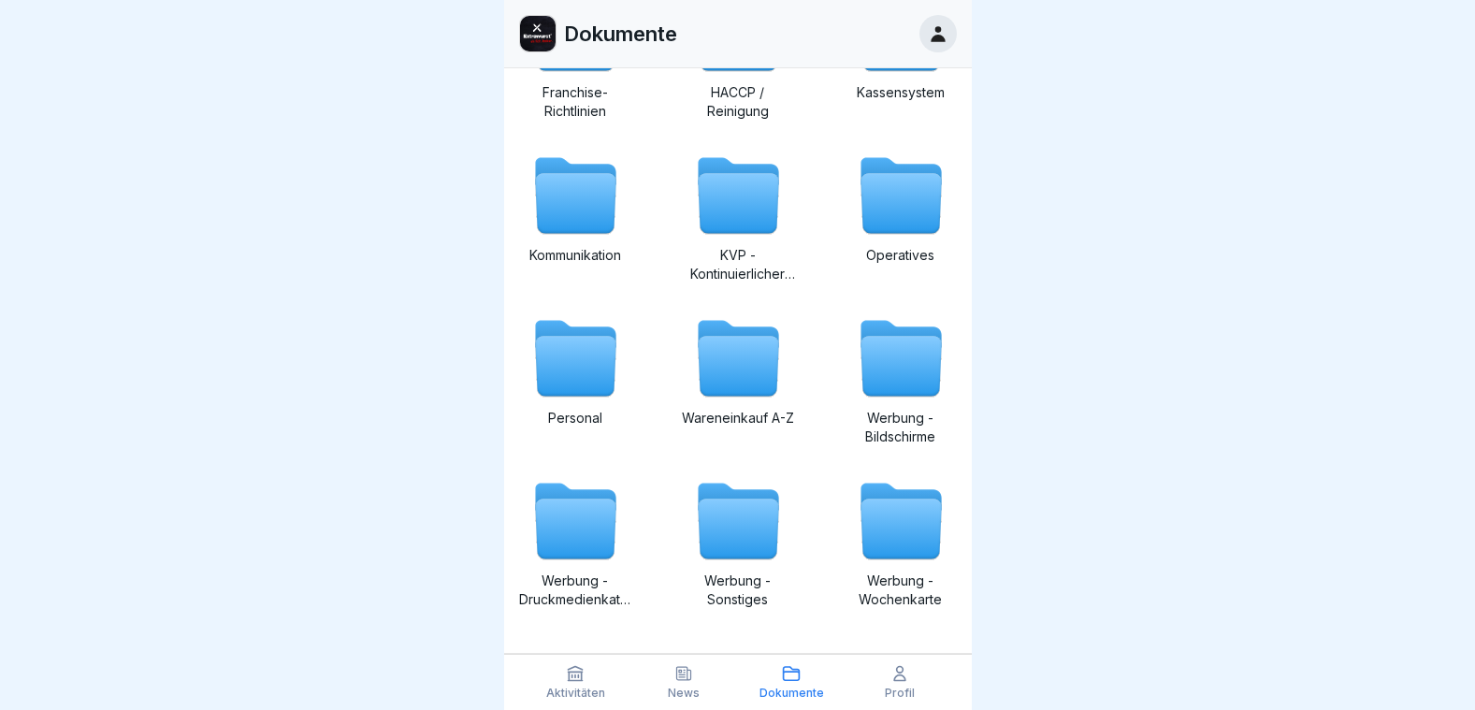
click at [584, 532] on icon at bounding box center [575, 529] width 80 height 60
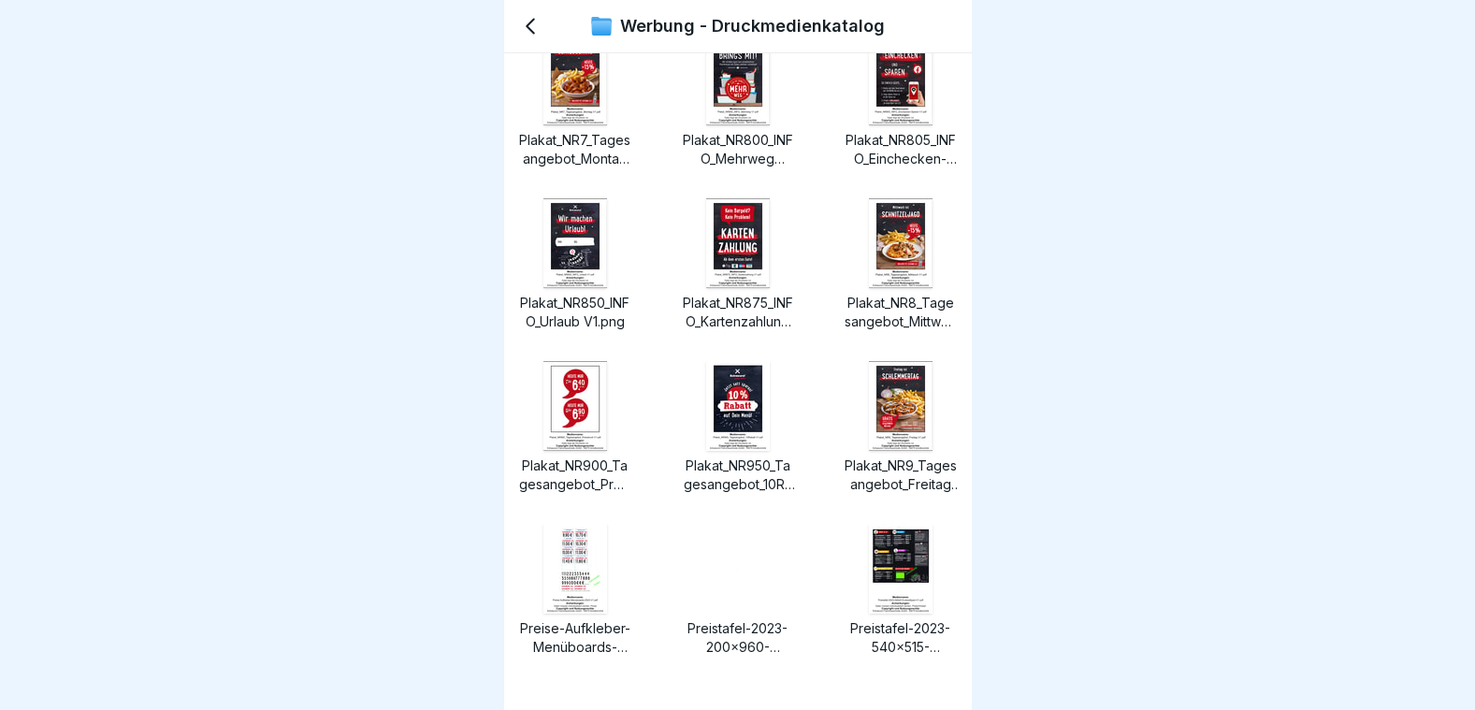
scroll to position [3796, 0]
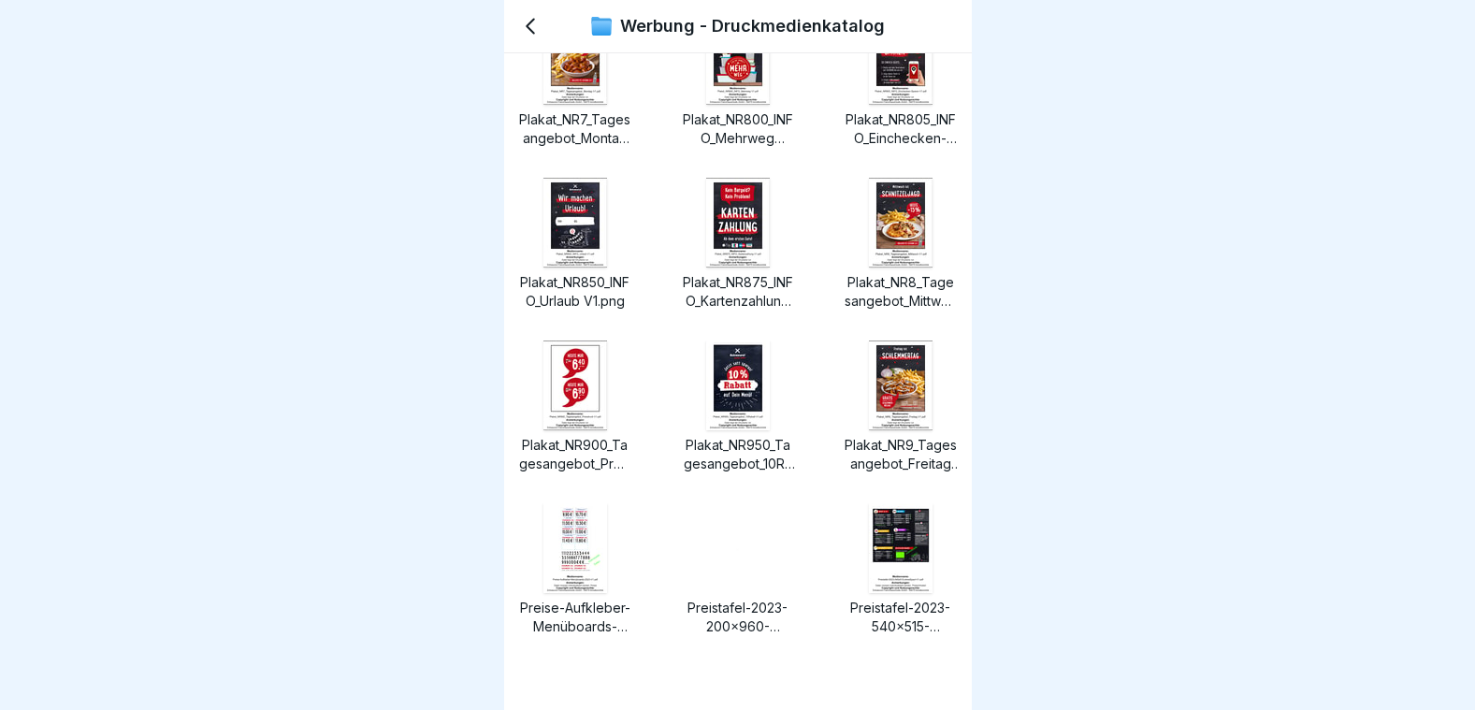
click at [973, 647] on div at bounding box center [737, 355] width 1475 height 710
click at [974, 649] on div at bounding box center [737, 355] width 1475 height 710
click at [856, 524] on div at bounding box center [901, 548] width 90 height 90
click at [569, 565] on img at bounding box center [575, 548] width 64 height 90
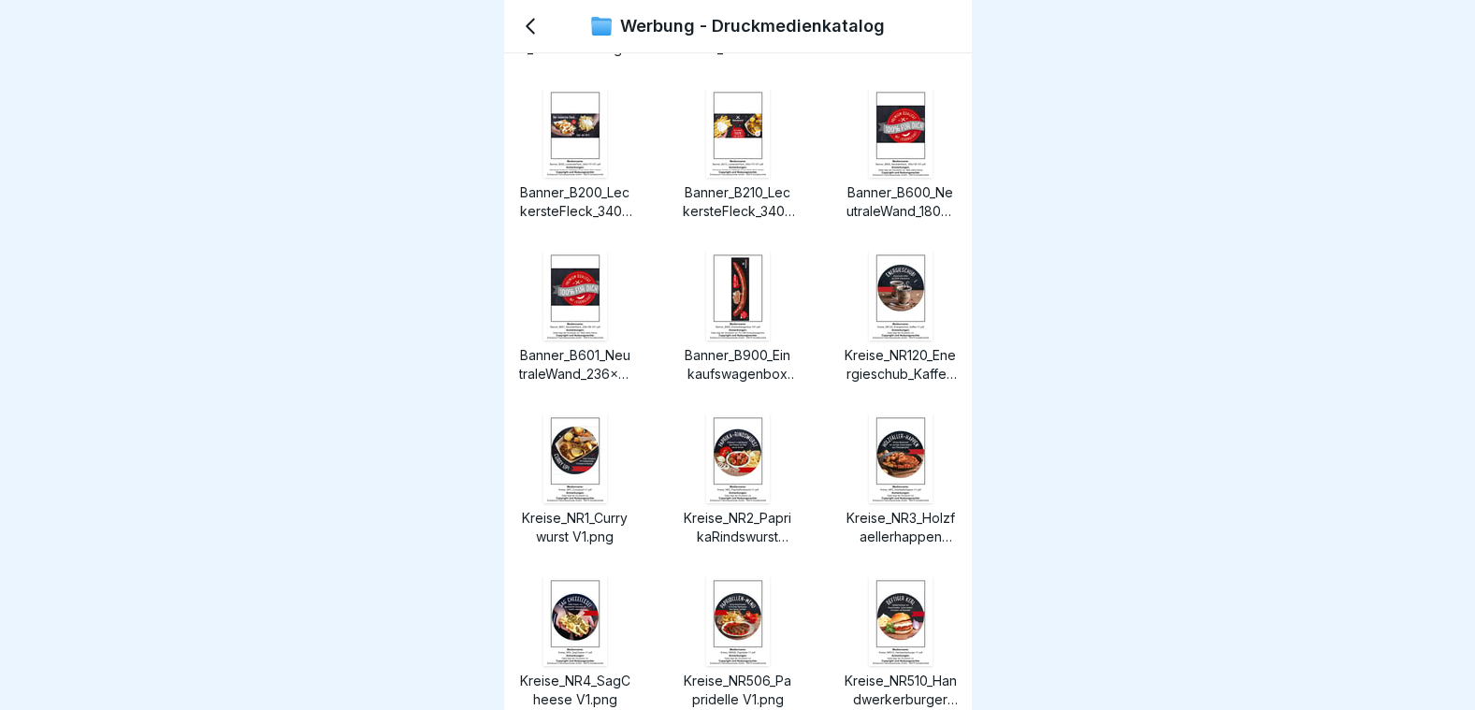
scroll to position [0, 0]
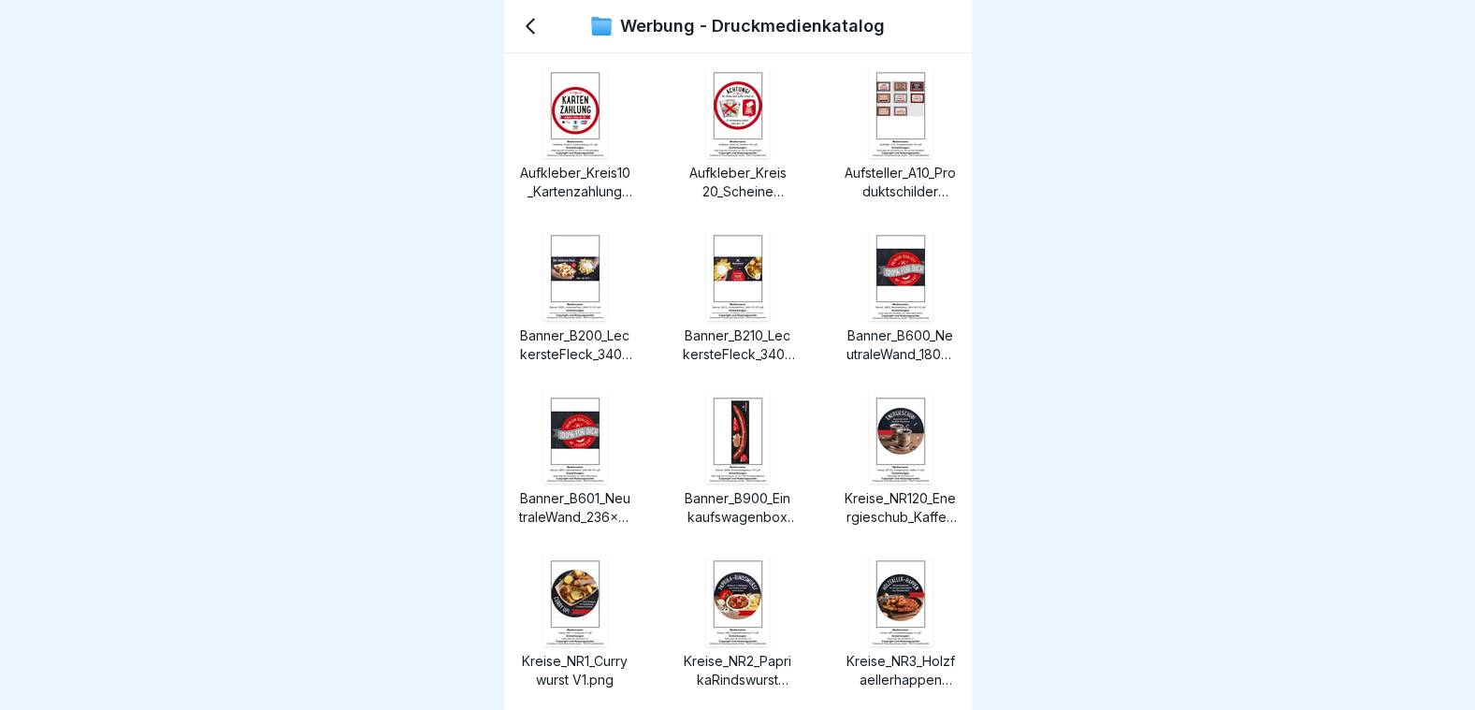
click at [574, 606] on img at bounding box center [575, 601] width 64 height 90
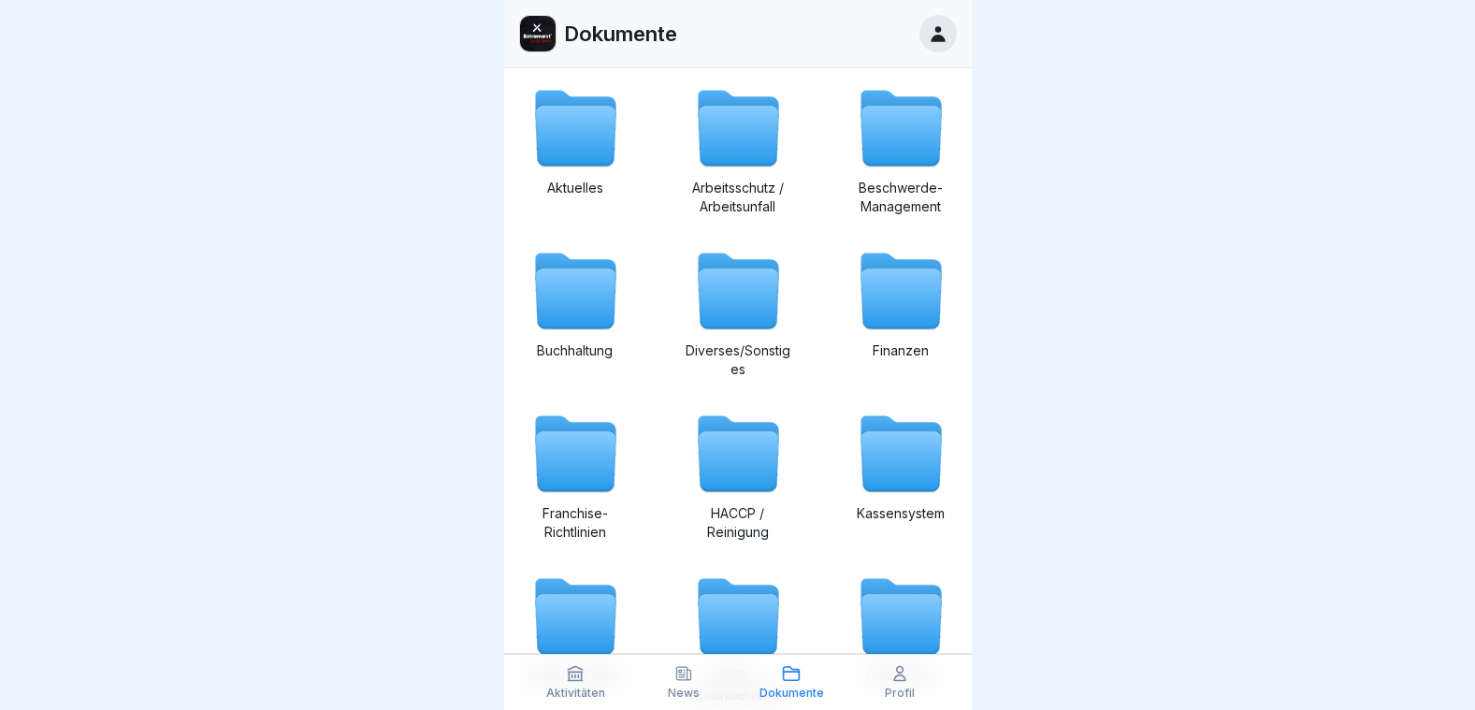
drag, startPoint x: 334, startPoint y: 174, endPoint x: 1432, endPoint y: 369, distance: 1115.3
click at [1438, 358] on div at bounding box center [737, 355] width 1475 height 710
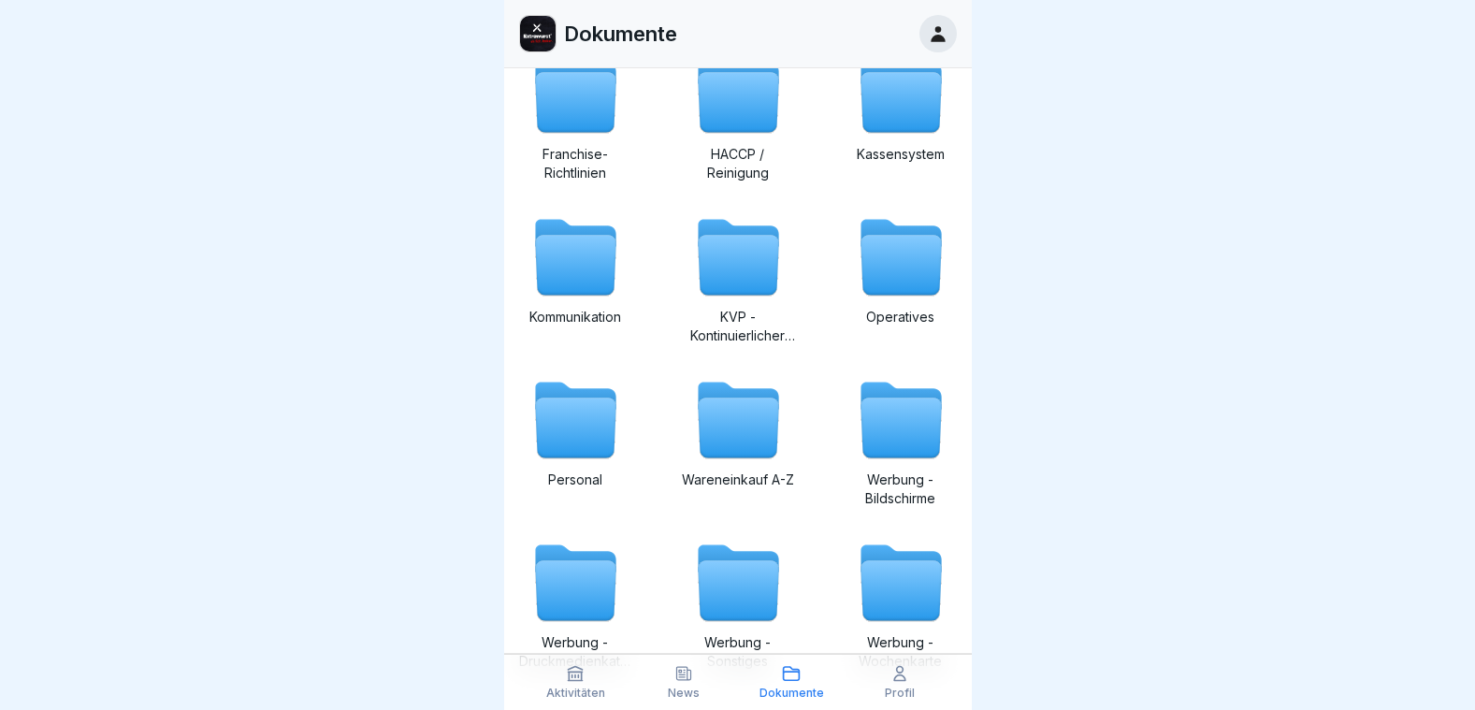
scroll to position [421, 0]
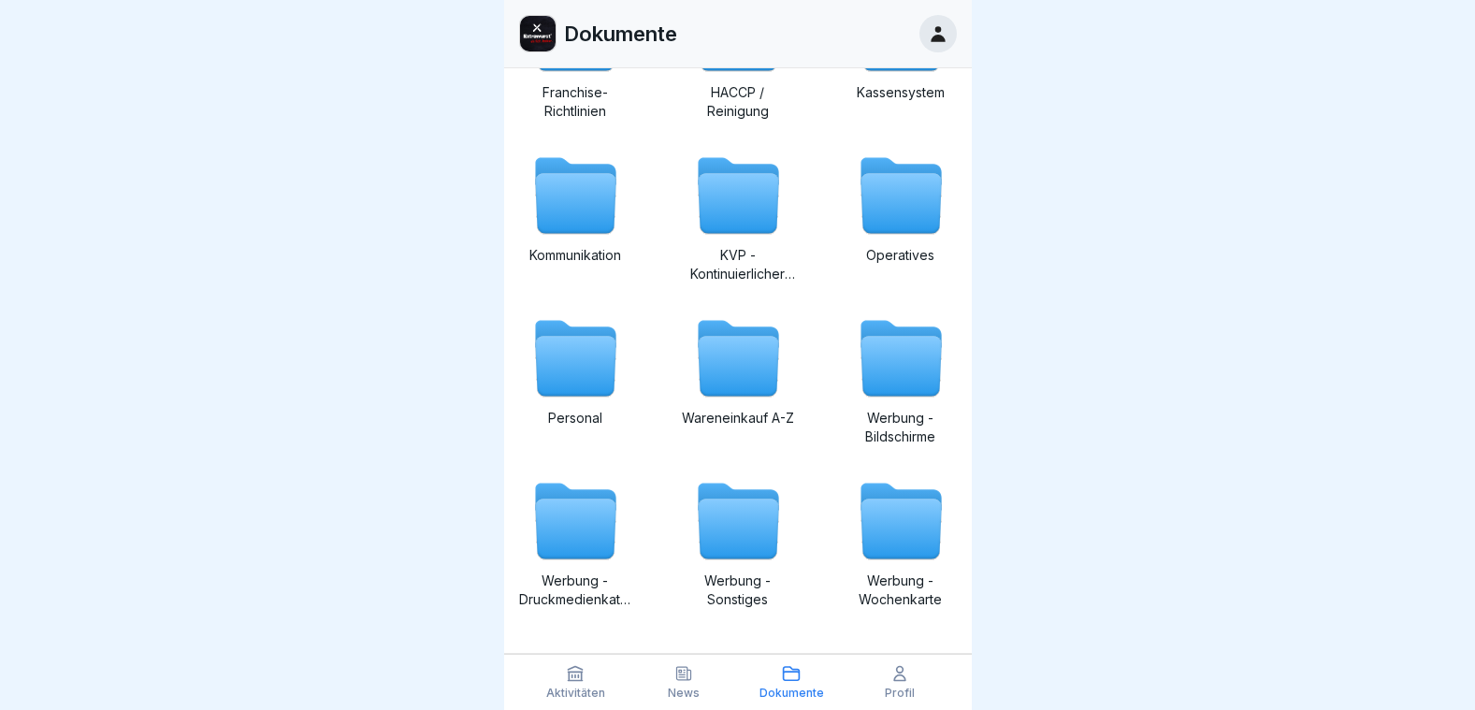
click at [870, 540] on icon at bounding box center [900, 529] width 80 height 60
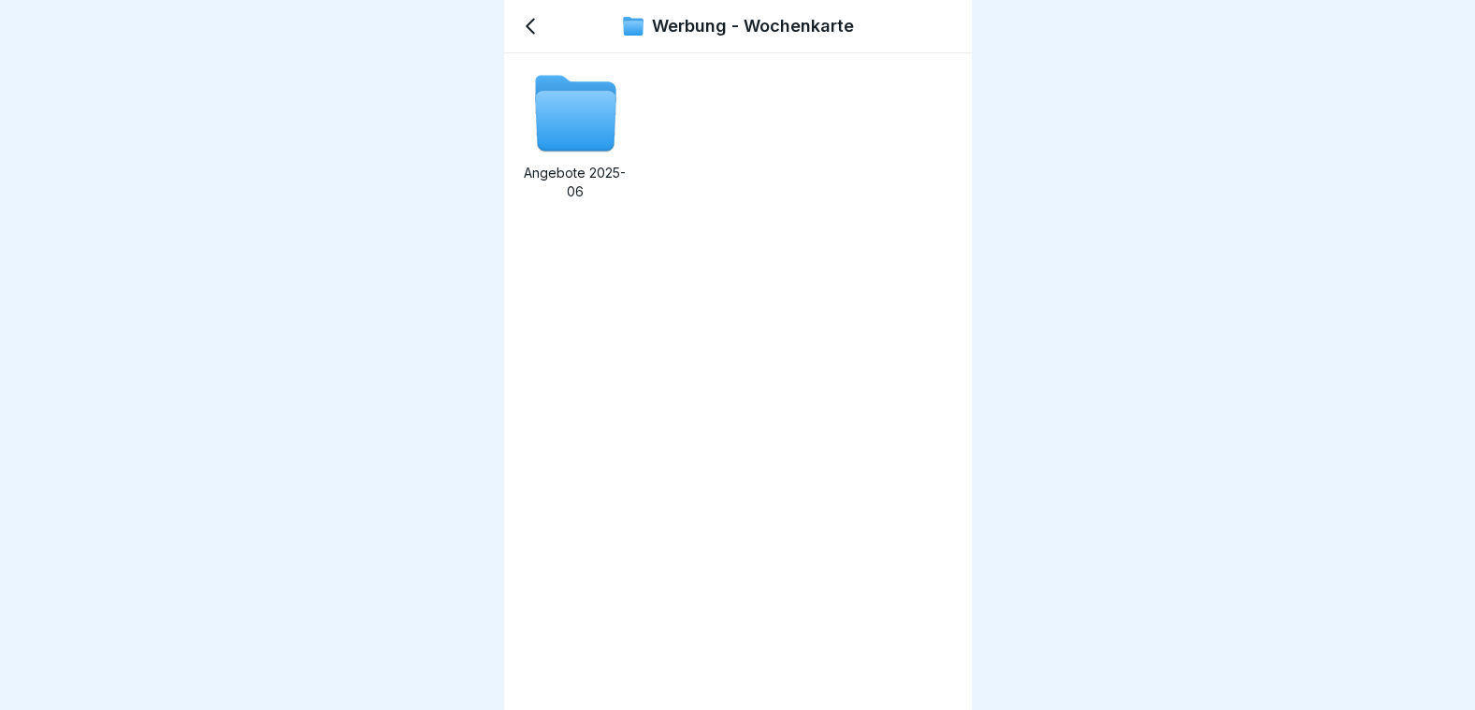
click at [569, 116] on icon at bounding box center [575, 122] width 80 height 60
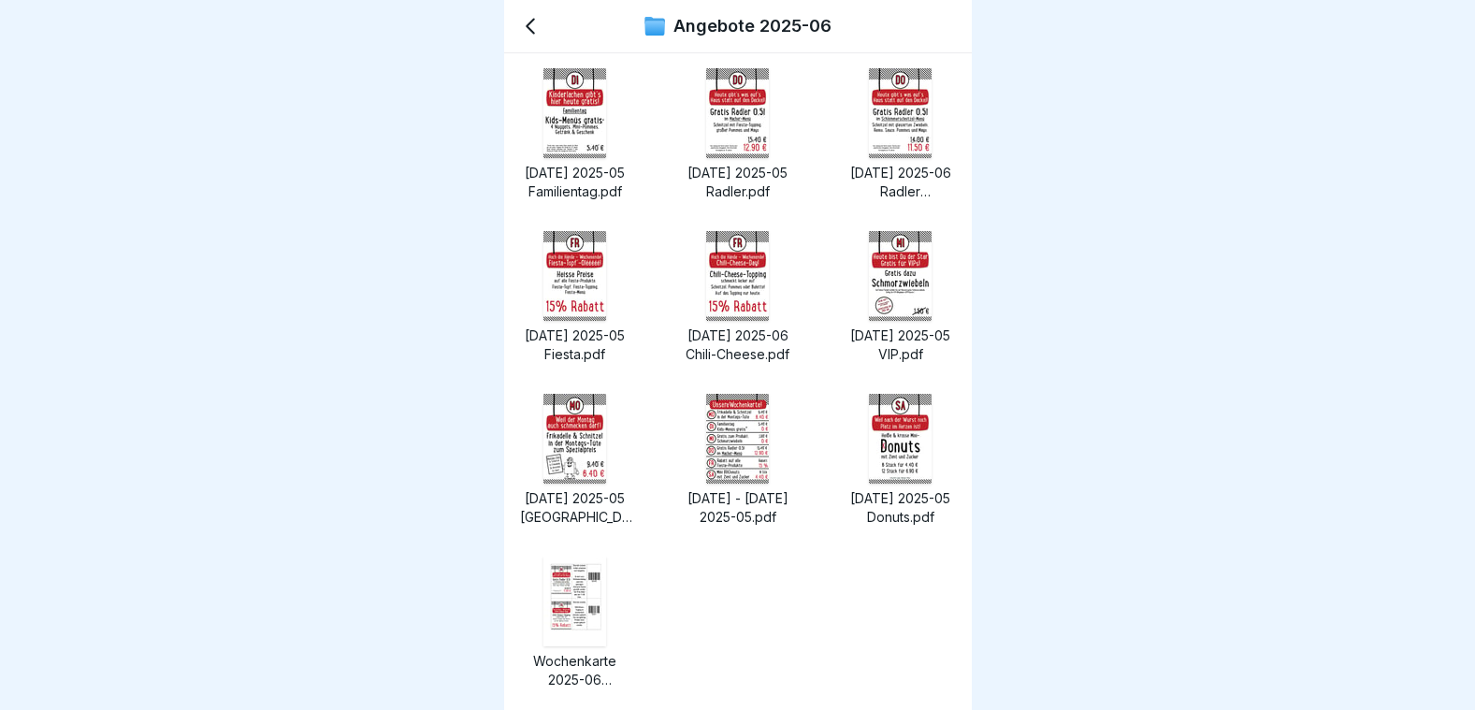
click at [574, 624] on img at bounding box center [574, 601] width 63 height 90
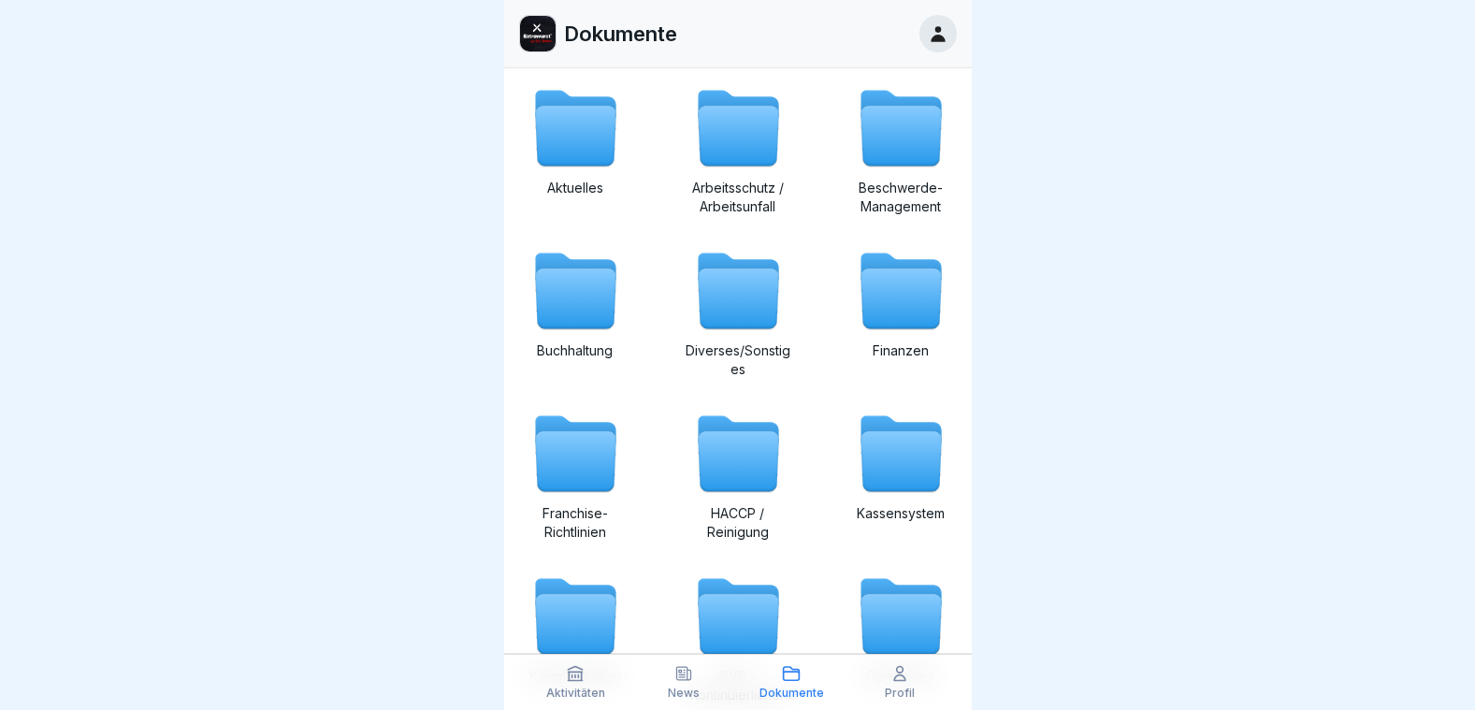
click at [679, 686] on p "News" at bounding box center [684, 692] width 32 height 13
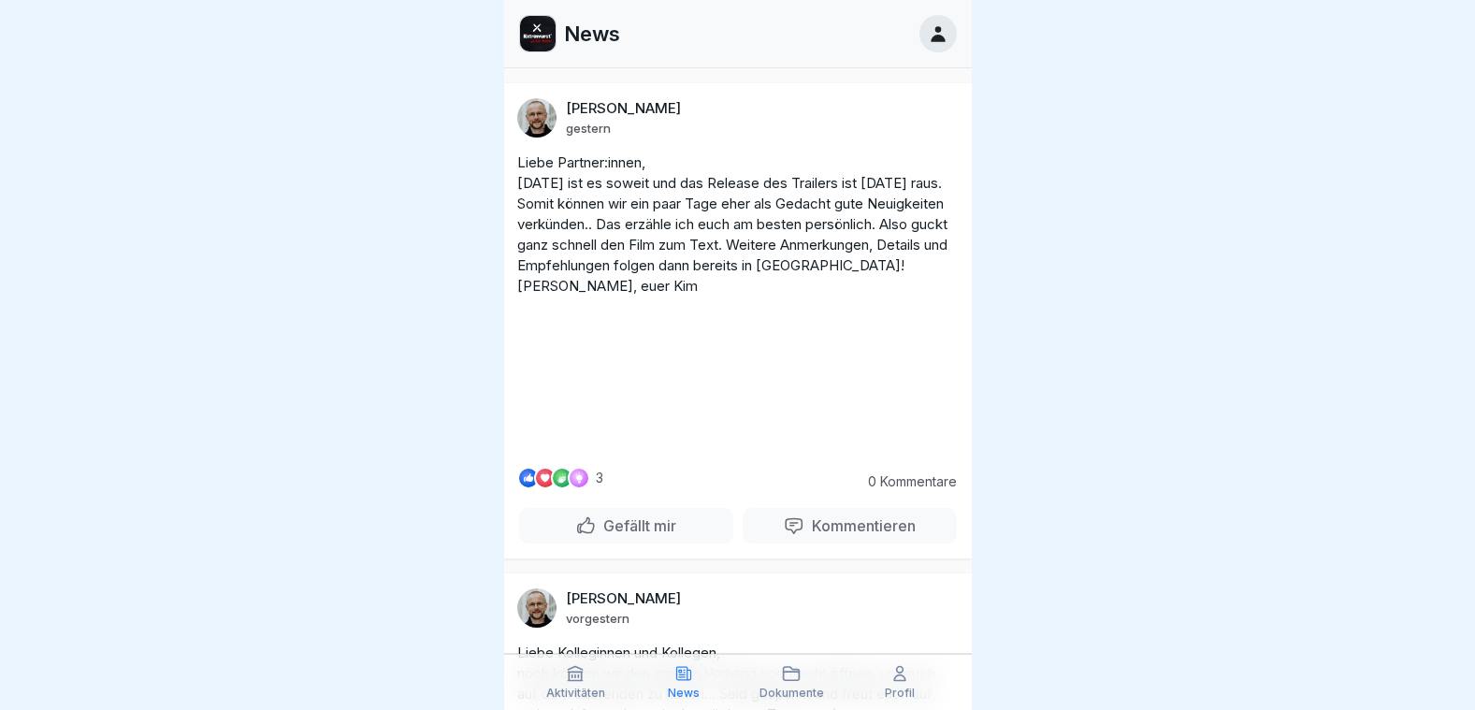
click at [906, 693] on p "Profil" at bounding box center [900, 692] width 30 height 13
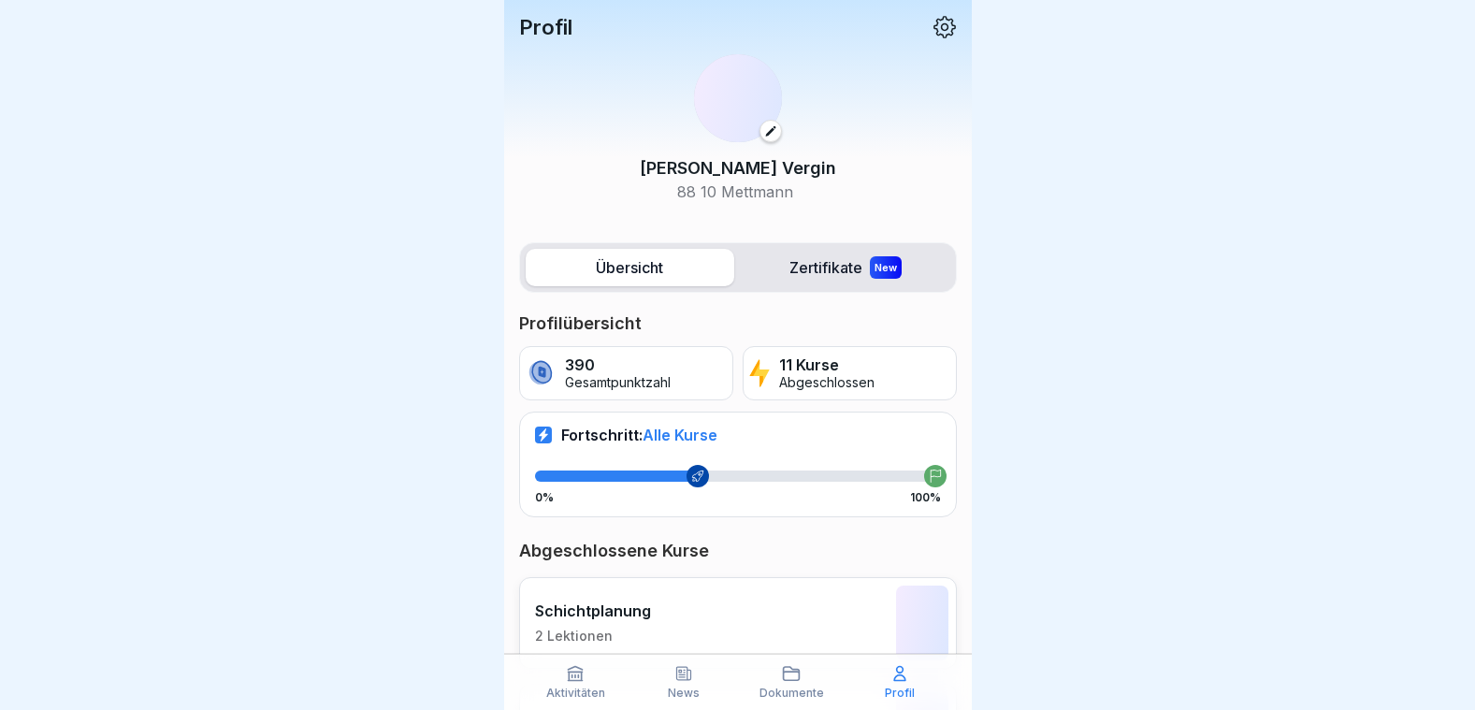
click at [903, 689] on p "Profil" at bounding box center [900, 692] width 30 height 13
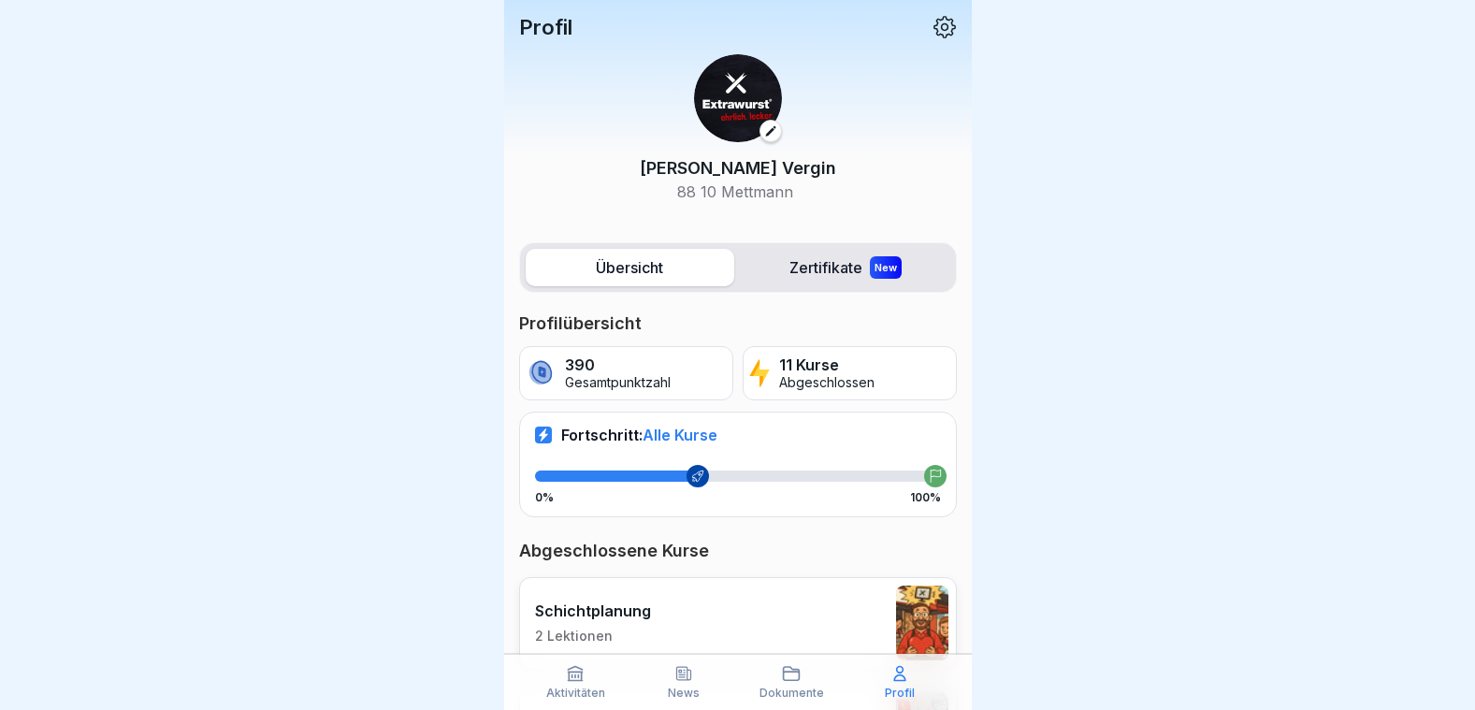
click at [561, 693] on p "Aktivitäten" at bounding box center [575, 692] width 59 height 13
